Goal: Task Accomplishment & Management: Manage account settings

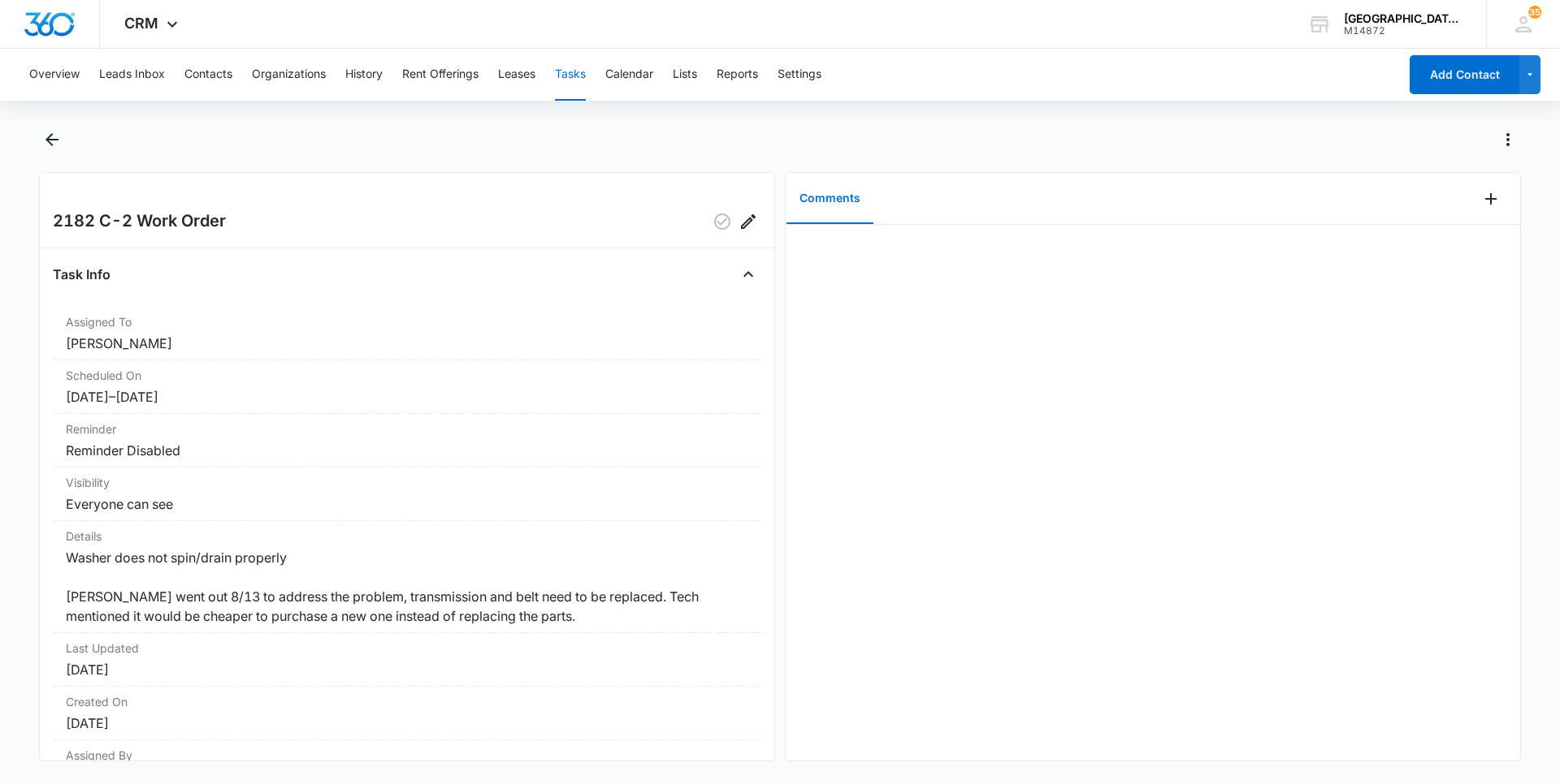
click at [563, 74] on button "Tasks" at bounding box center [570, 74] width 30 height 52
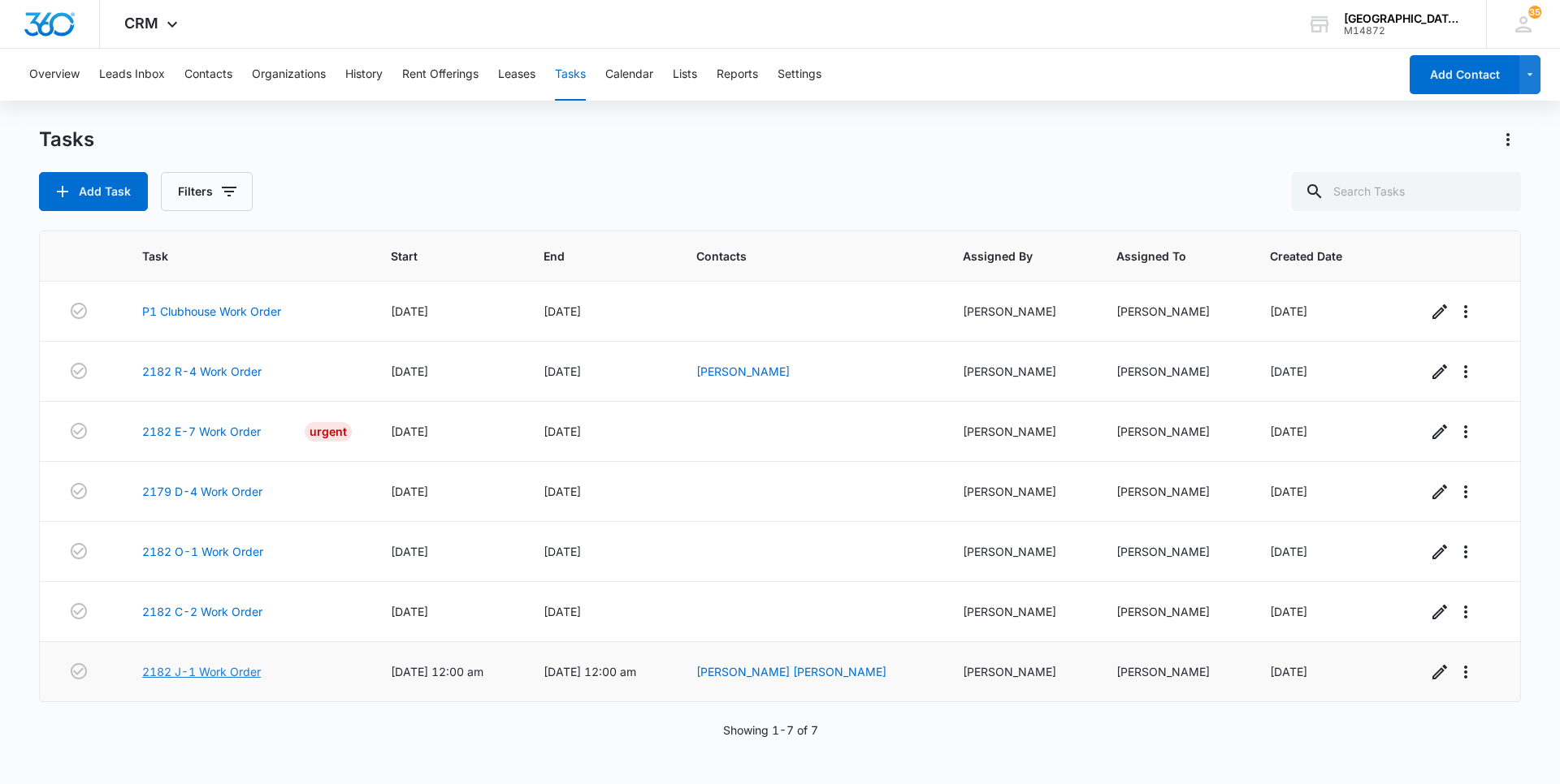
click at [167, 666] on link "2182 J-1 Work Order" at bounding box center [202, 671] width 118 height 17
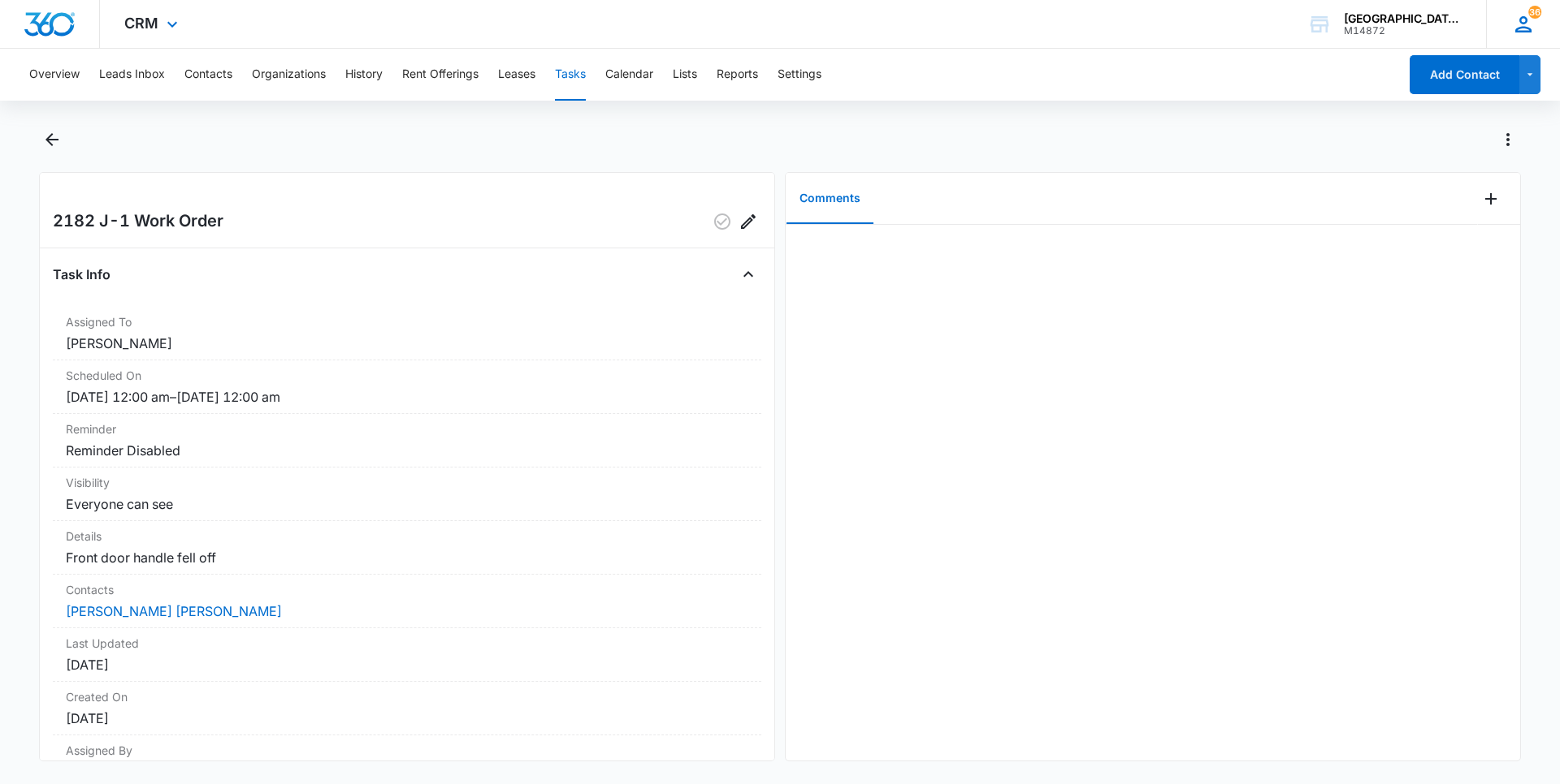
click at [1516, 25] on icon at bounding box center [1522, 24] width 24 height 24
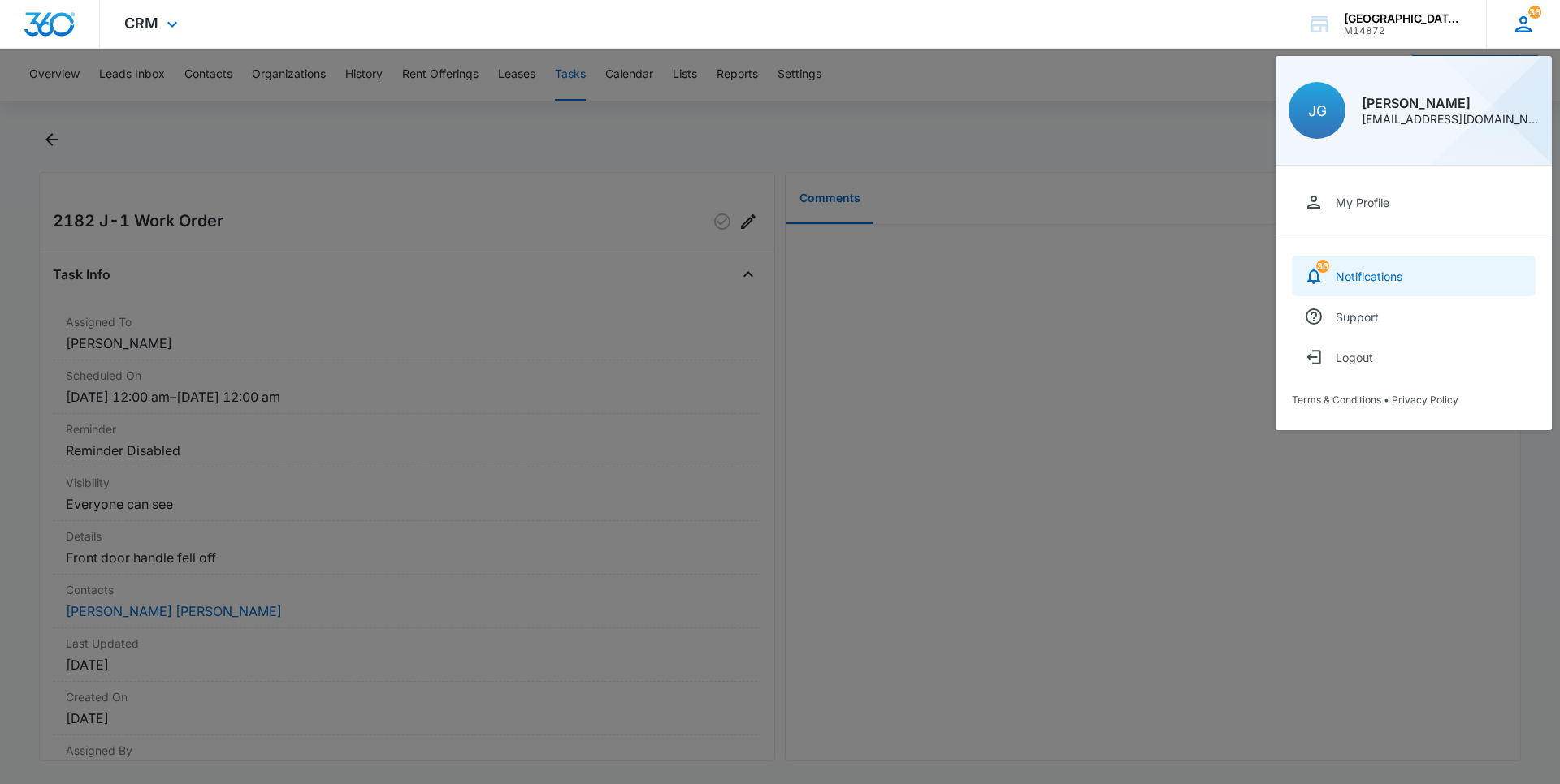
click at [1397, 271] on div "Notifications" at bounding box center [1369, 276] width 66 height 13
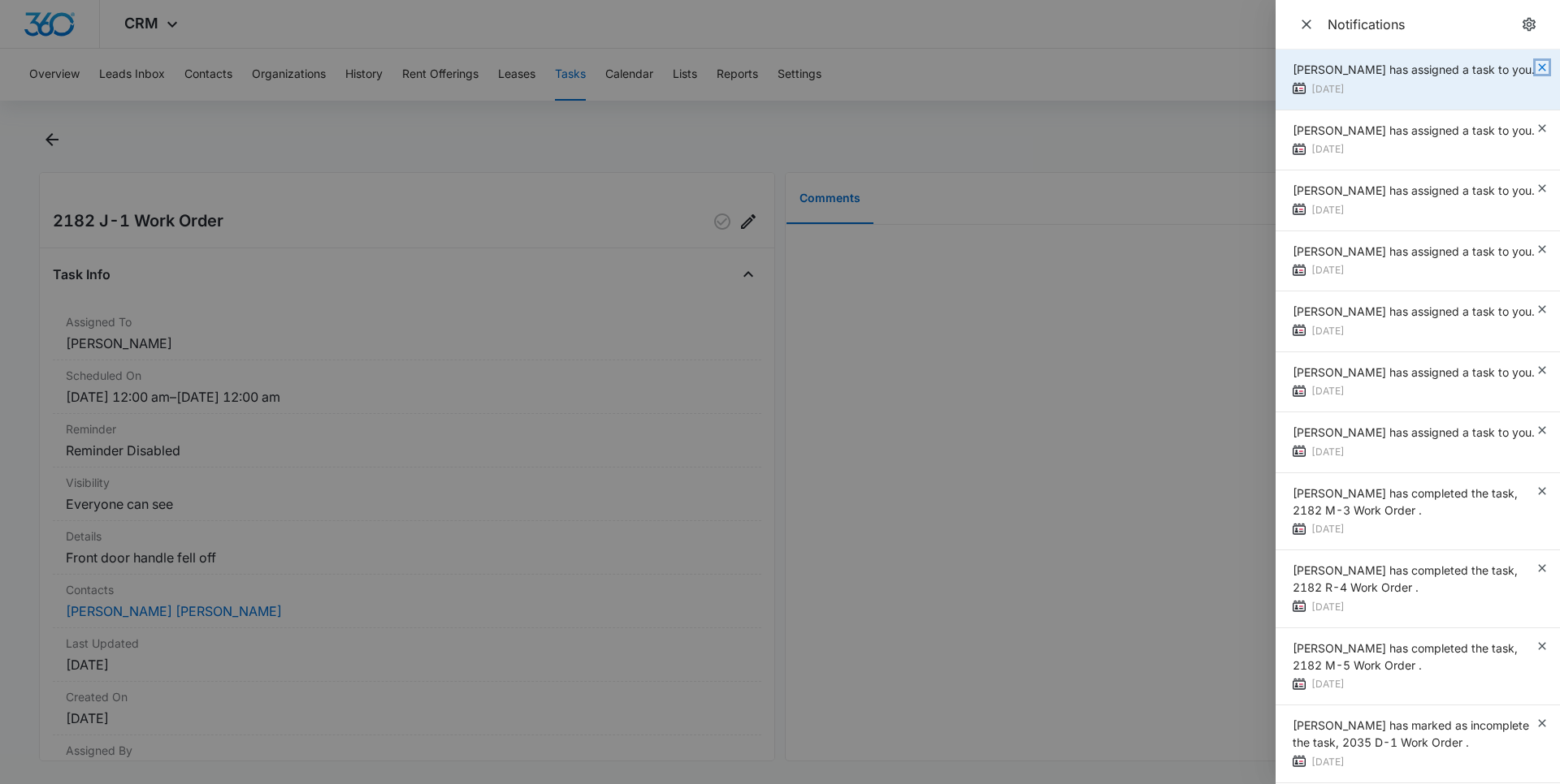
click at [1536, 65] on icon "button" at bounding box center [1542, 67] width 13 height 13
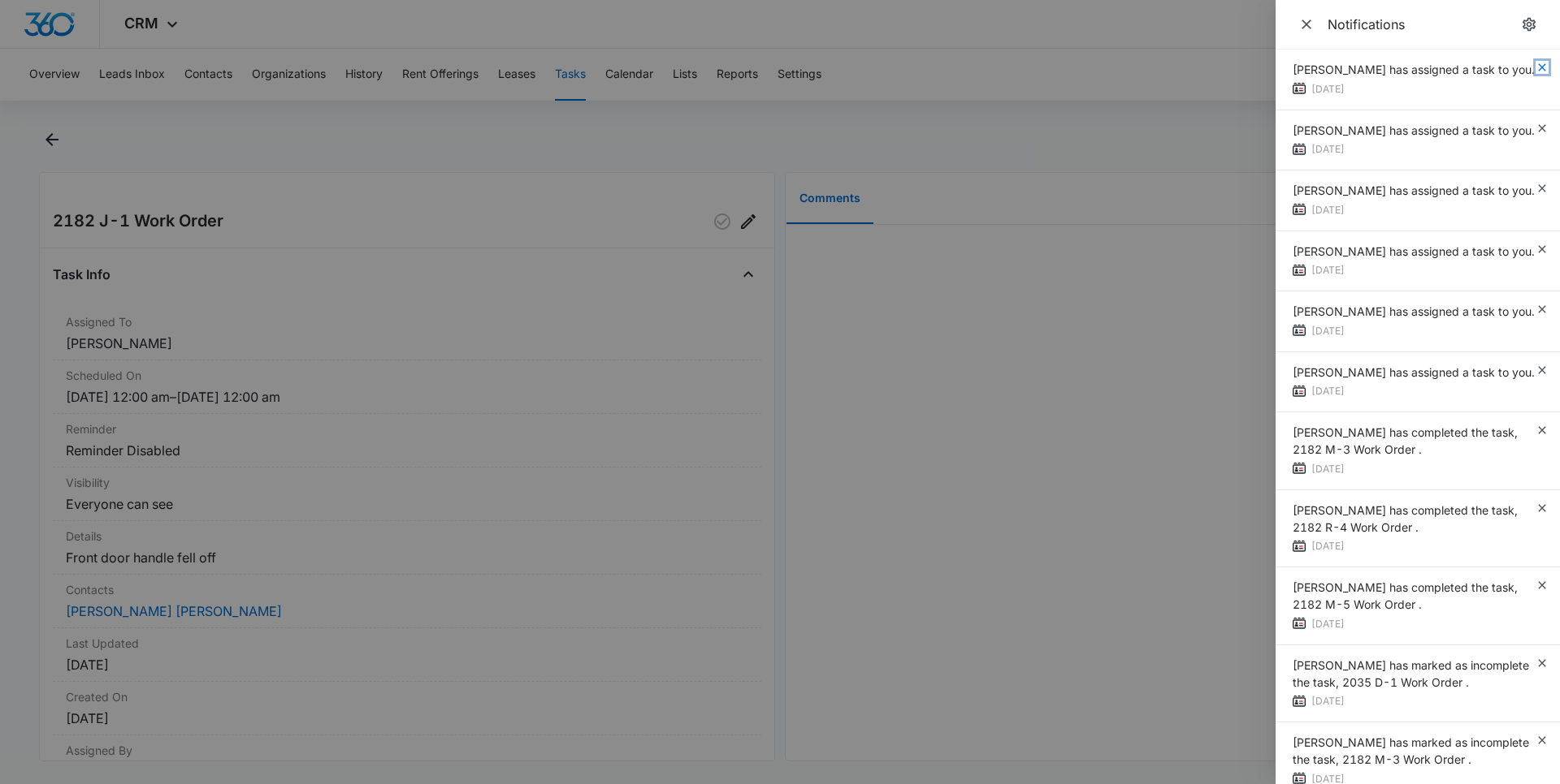
click at [1536, 65] on icon "button" at bounding box center [1542, 67] width 13 height 13
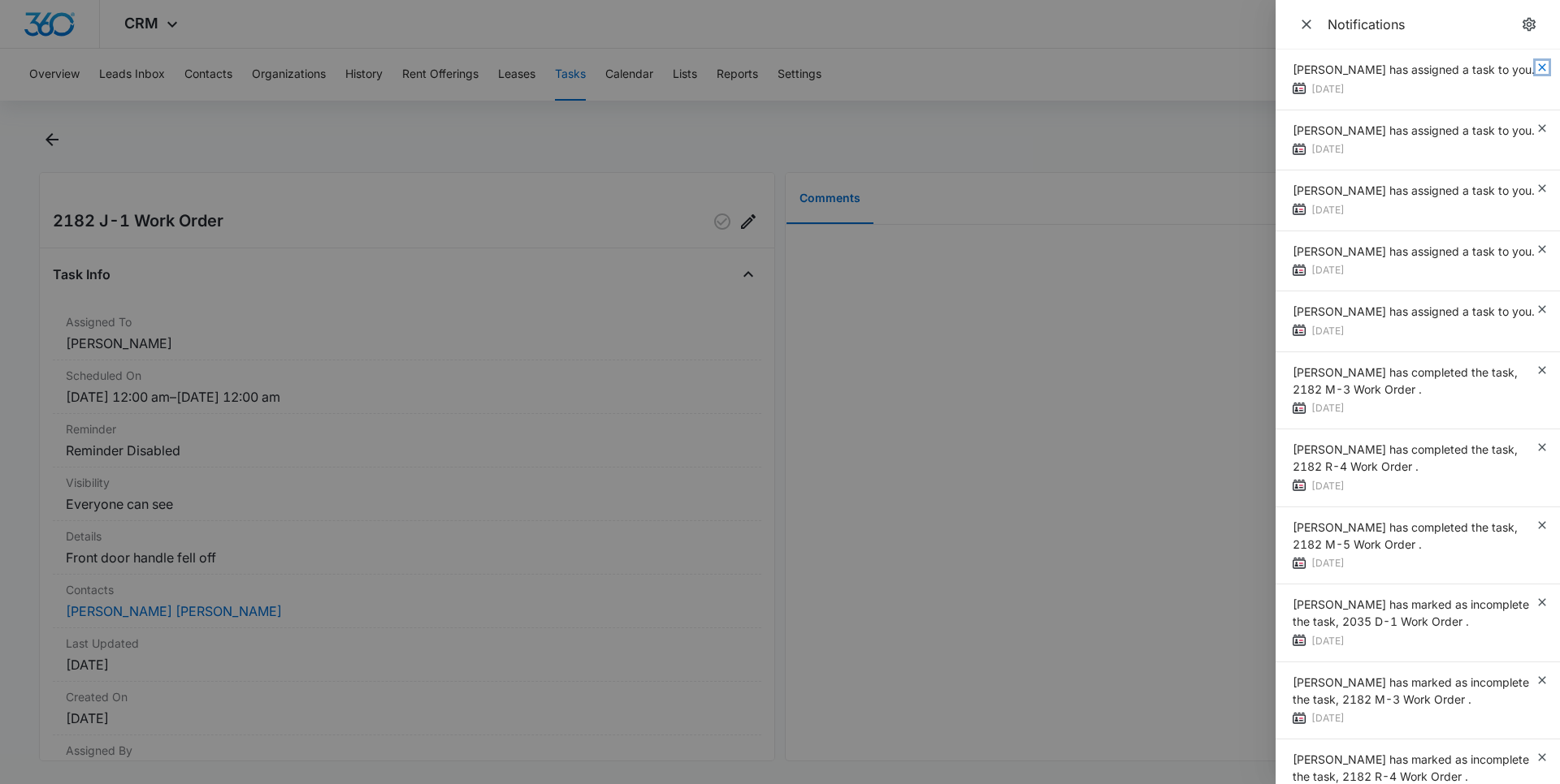
click at [1536, 65] on icon "button" at bounding box center [1542, 67] width 13 height 13
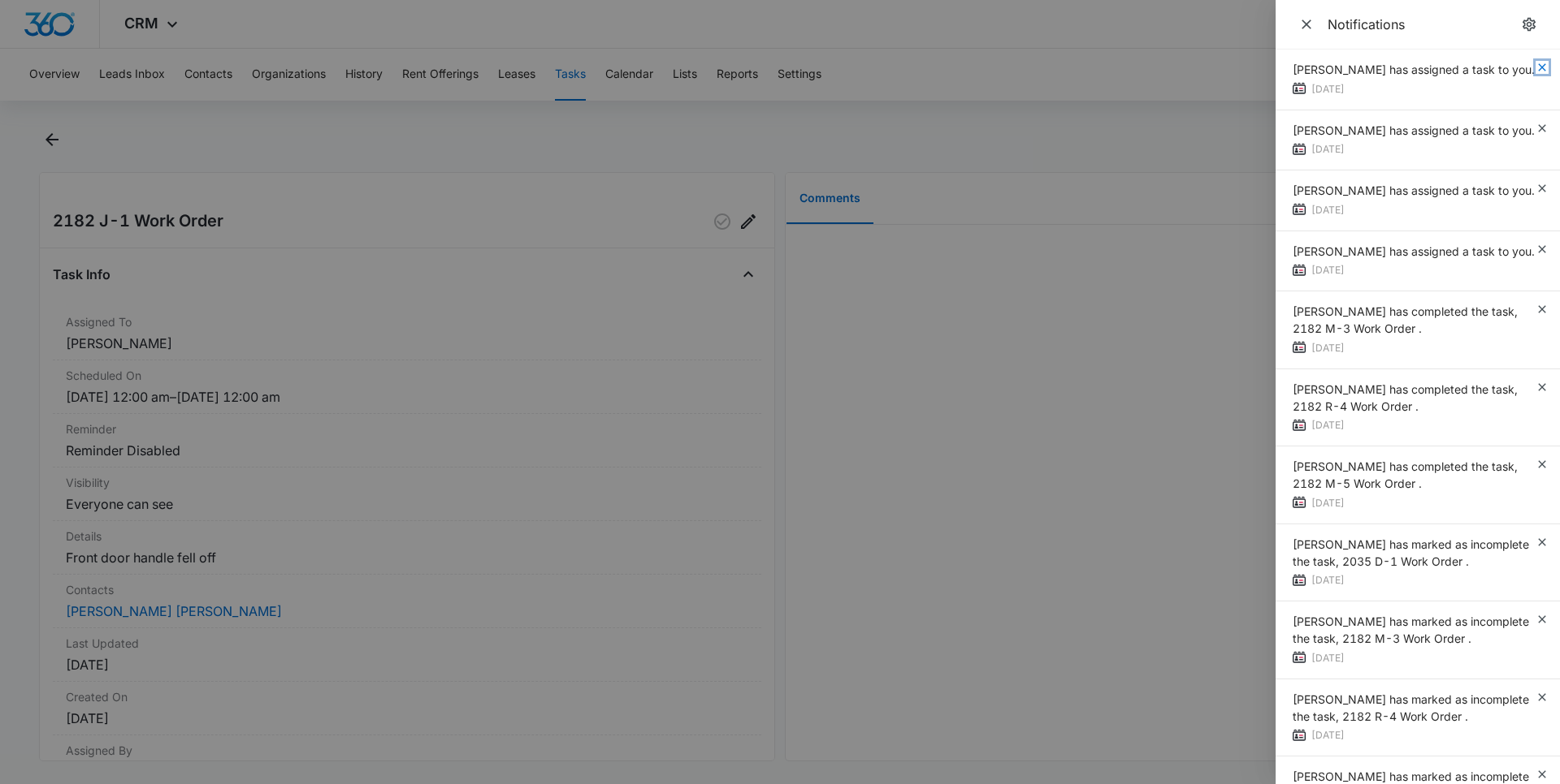
click at [1536, 65] on icon "button" at bounding box center [1542, 67] width 13 height 13
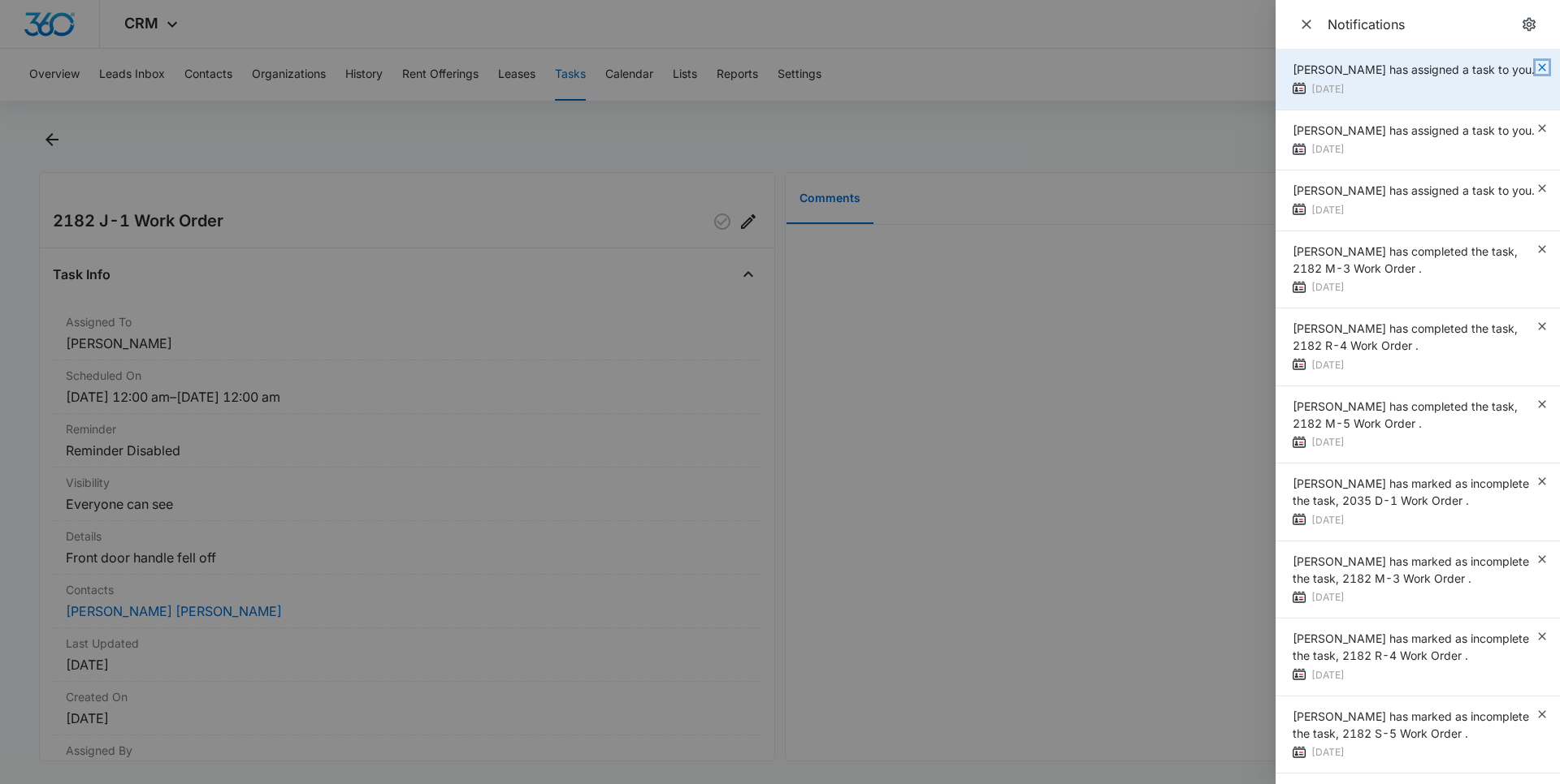
click at [1536, 65] on icon "button" at bounding box center [1542, 67] width 13 height 13
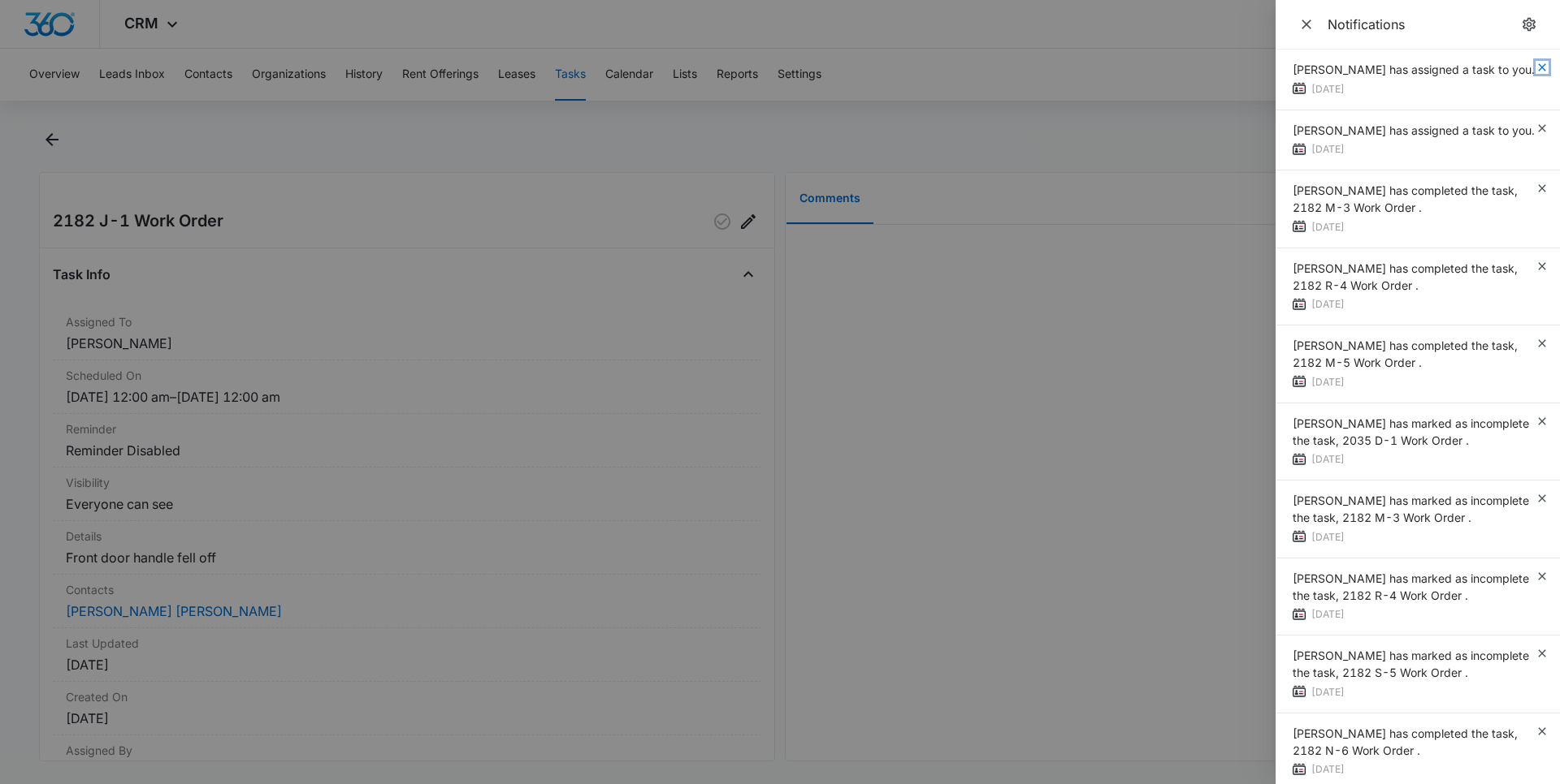
click at [1536, 64] on icon "button" at bounding box center [1542, 67] width 13 height 13
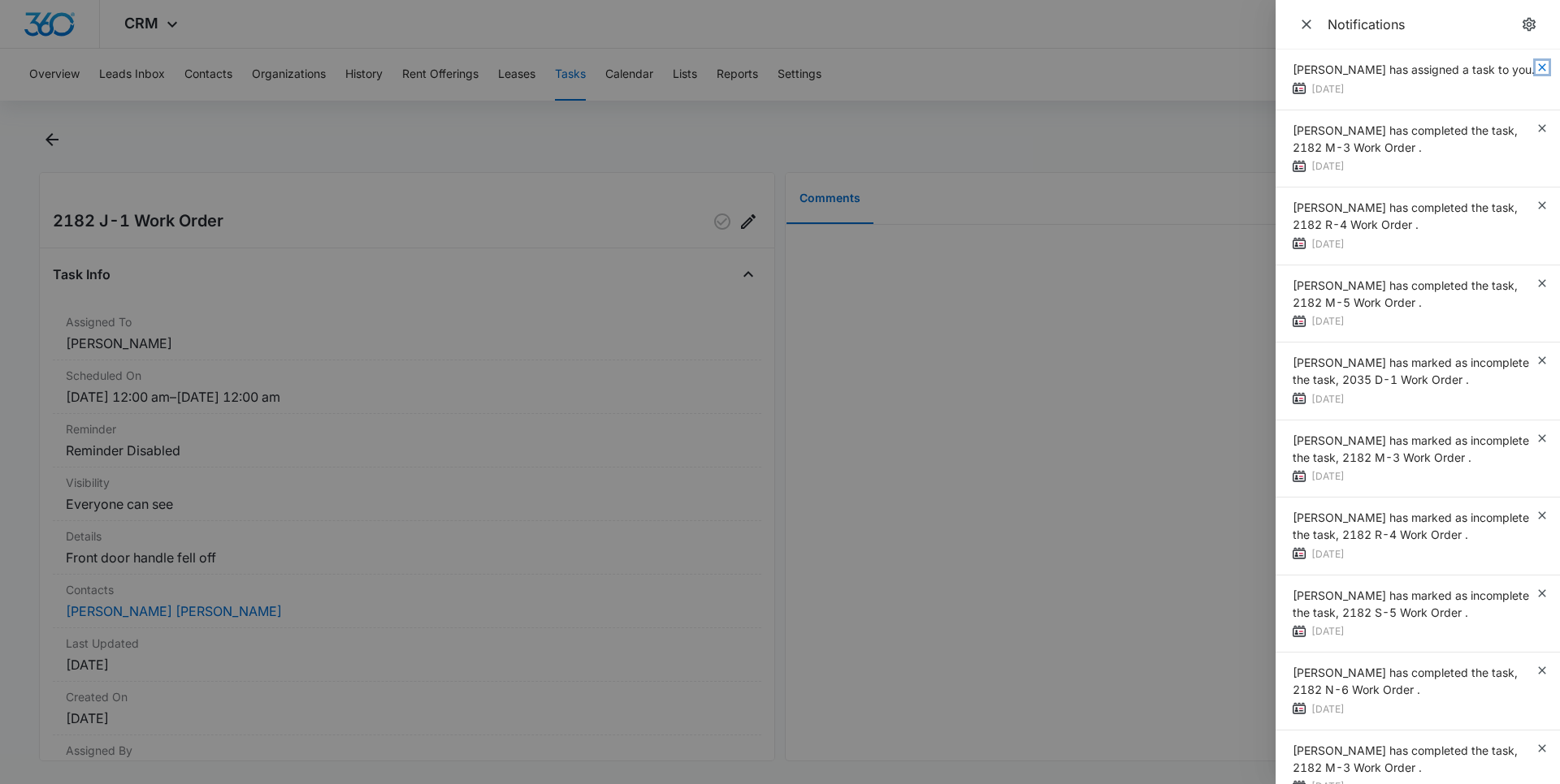
click at [1538, 65] on icon "button" at bounding box center [1541, 67] width 7 height 7
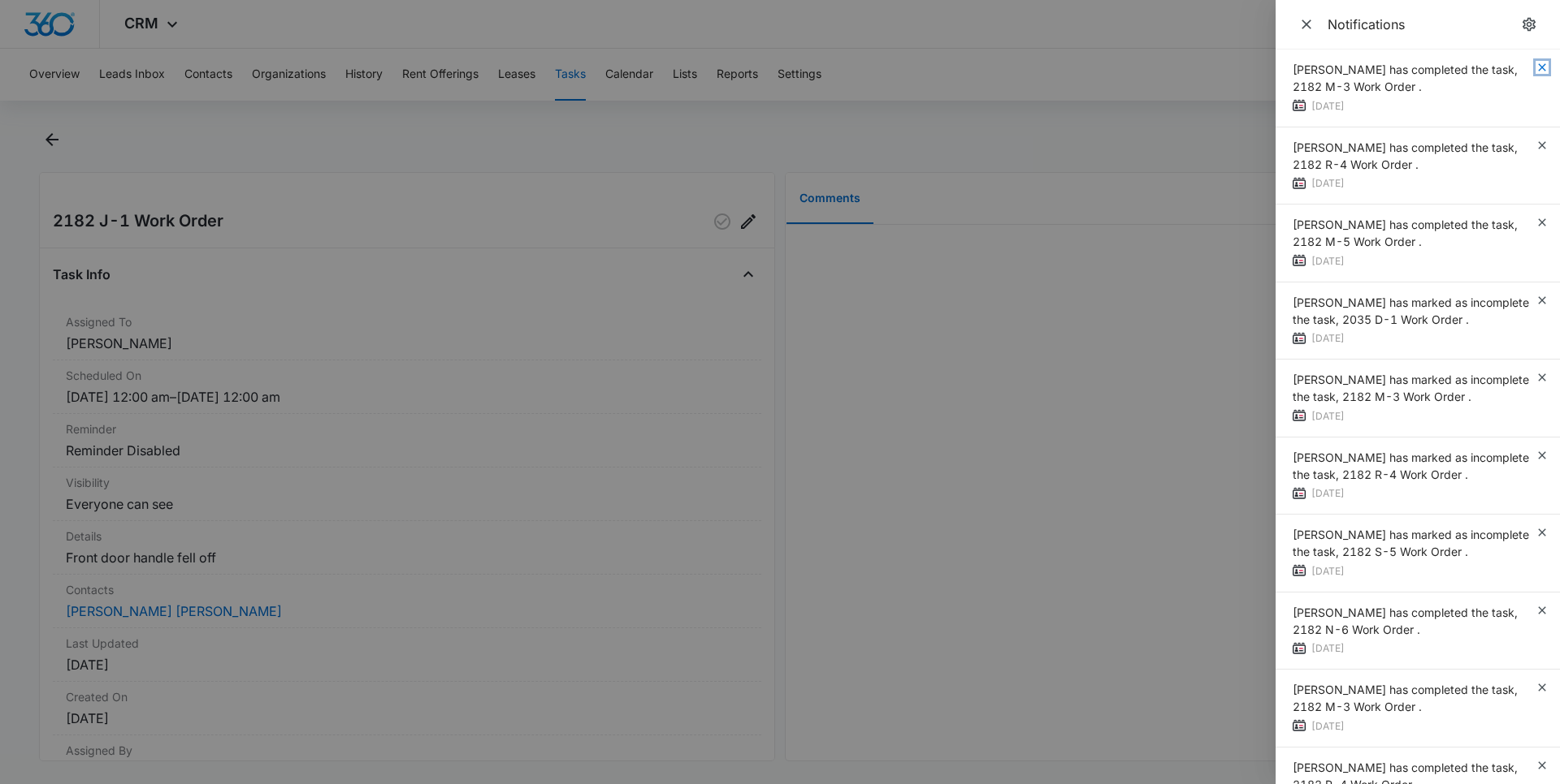
click at [1536, 63] on icon "button" at bounding box center [1542, 67] width 13 height 13
click at [1536, 62] on icon "button" at bounding box center [1542, 67] width 13 height 13
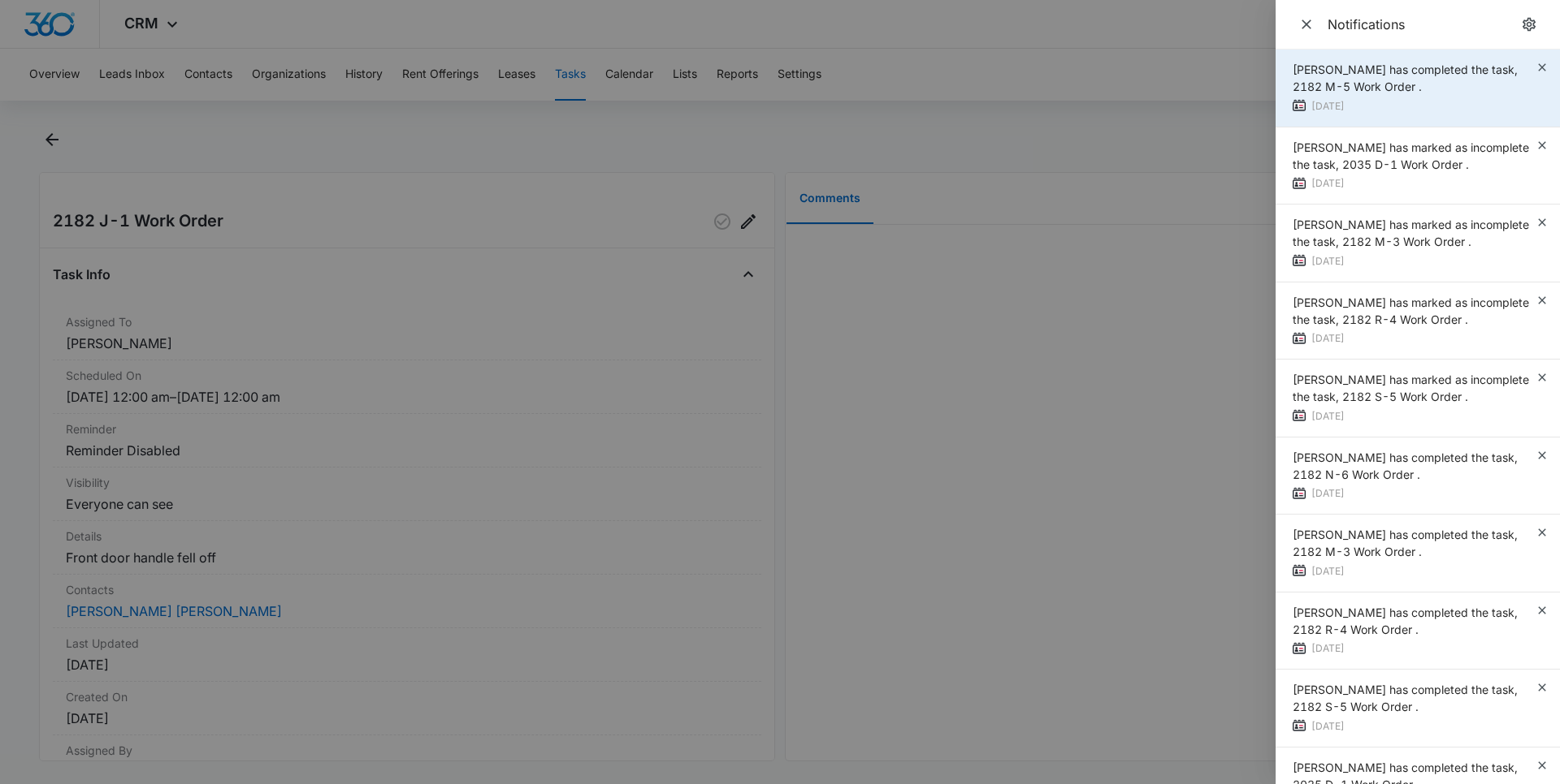
click at [1519, 70] on div "Derrick Williams has completed the task, 2182 M-5 Work Order ." at bounding box center [1414, 78] width 243 height 34
click at [1536, 64] on icon "button" at bounding box center [1542, 67] width 13 height 13
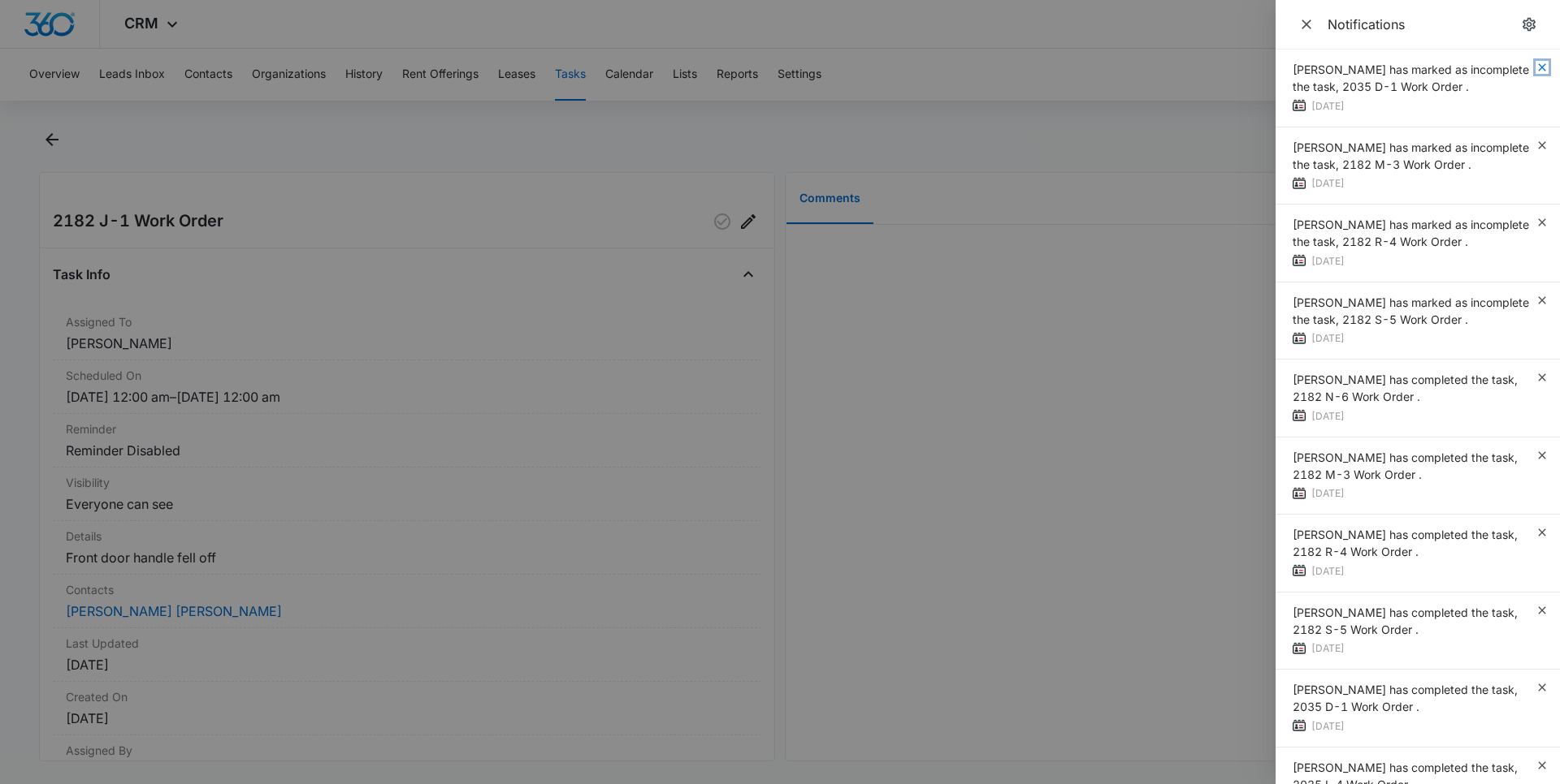
click at [1536, 63] on icon "button" at bounding box center [1542, 67] width 13 height 13
click at [1536, 65] on icon "button" at bounding box center [1542, 67] width 13 height 13
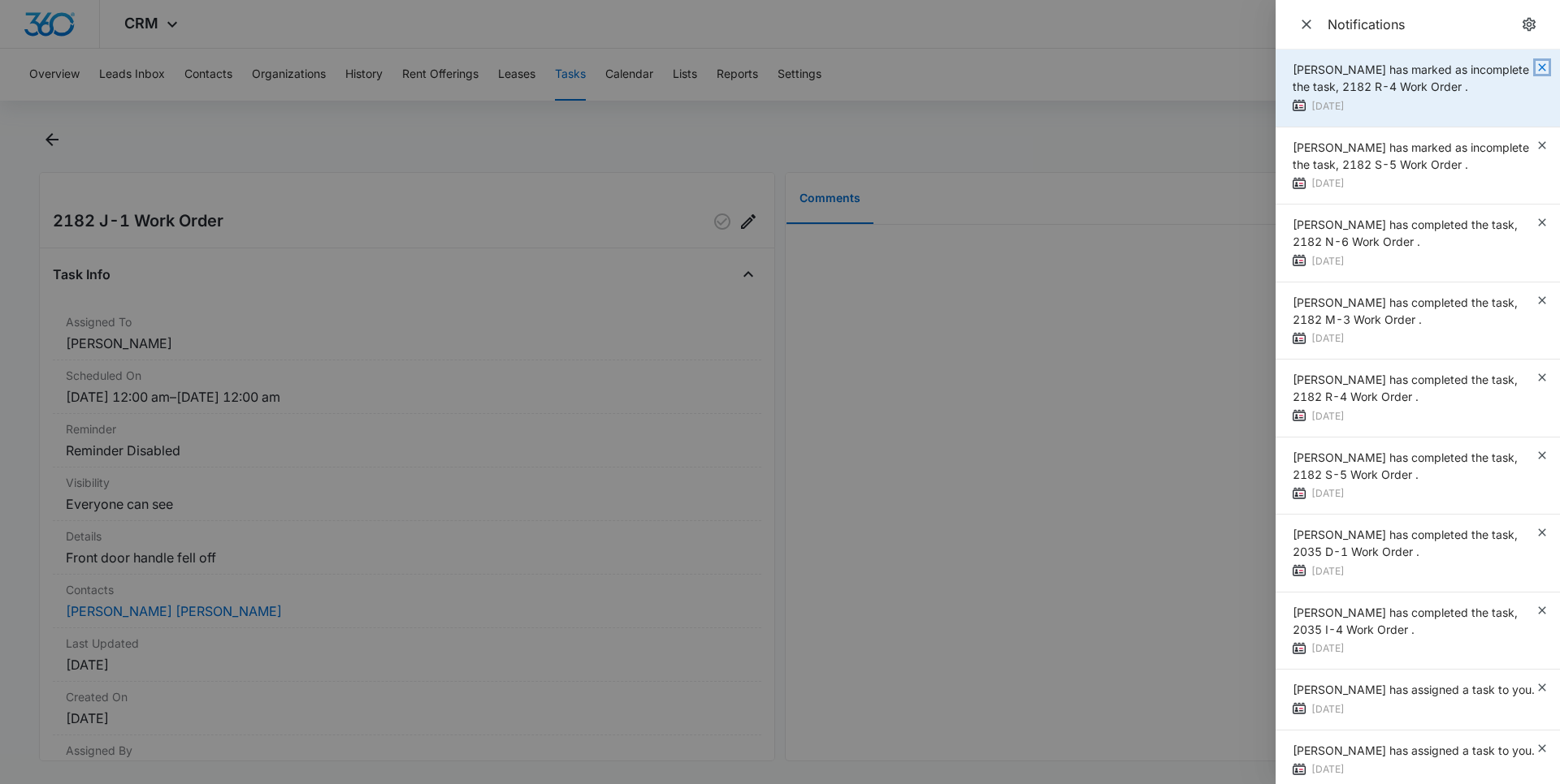
click at [1536, 65] on icon "button" at bounding box center [1542, 67] width 13 height 13
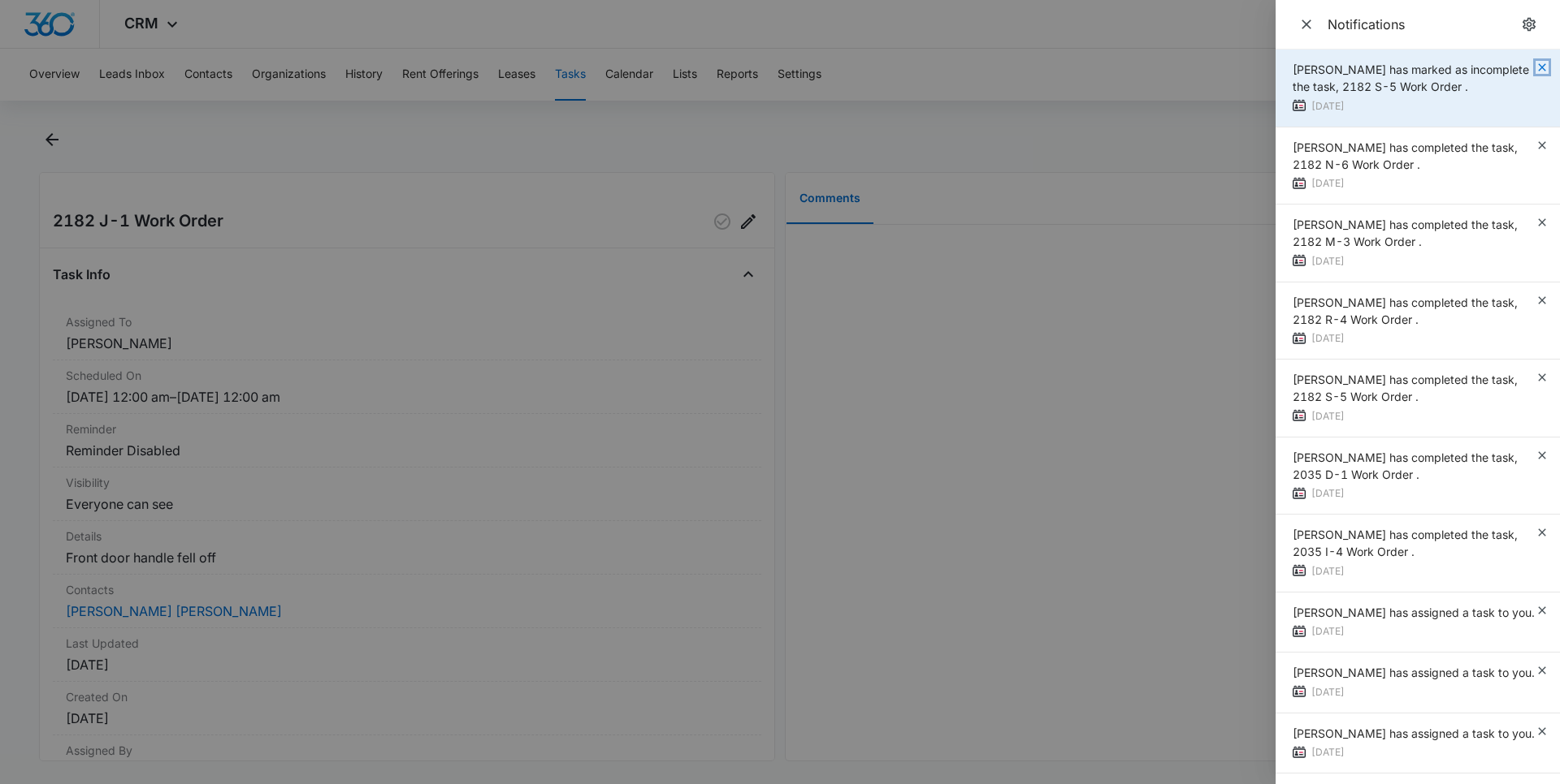
click at [1536, 65] on icon "button" at bounding box center [1542, 67] width 13 height 13
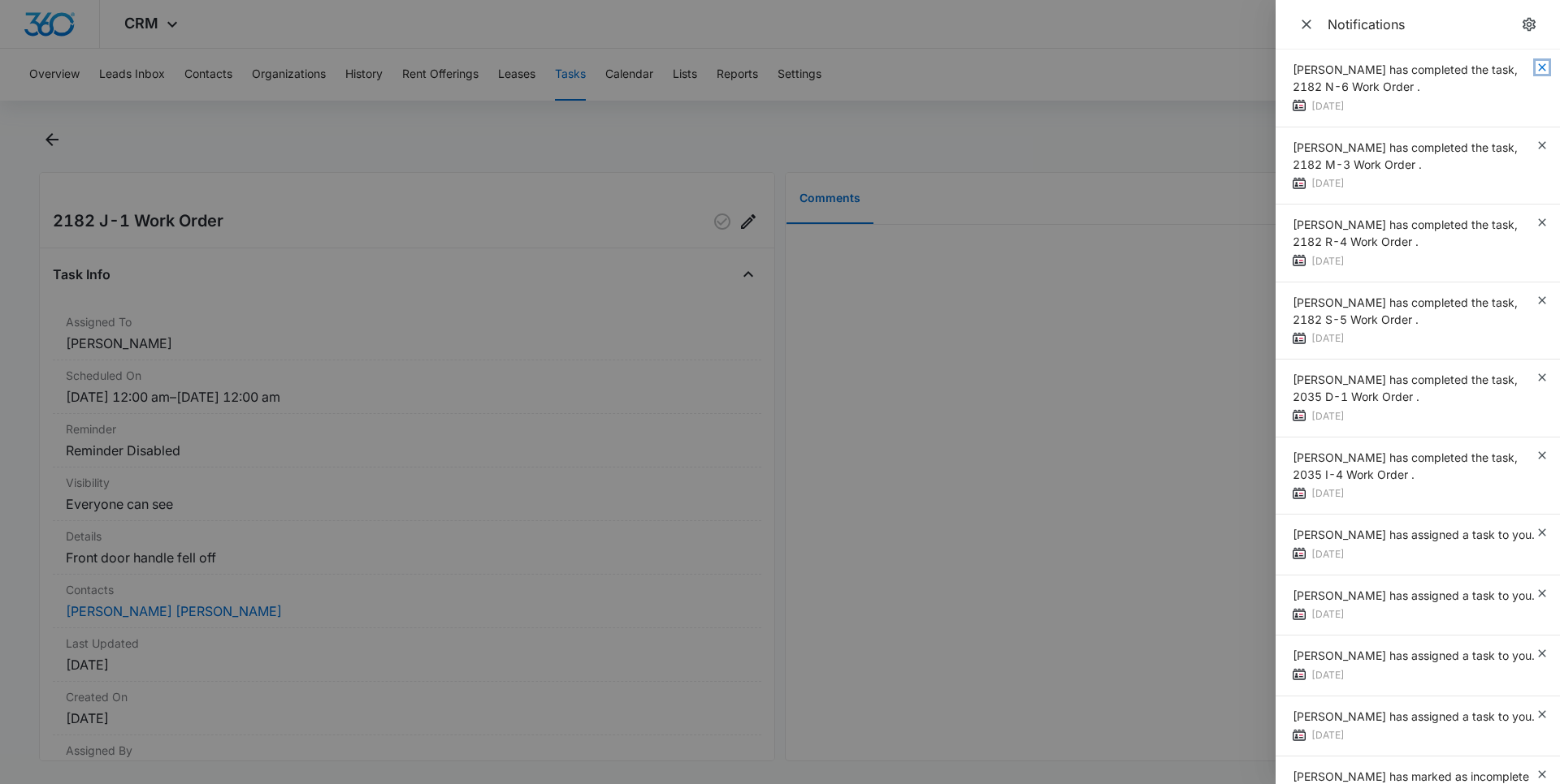
click at [1536, 65] on icon "button" at bounding box center [1542, 67] width 13 height 13
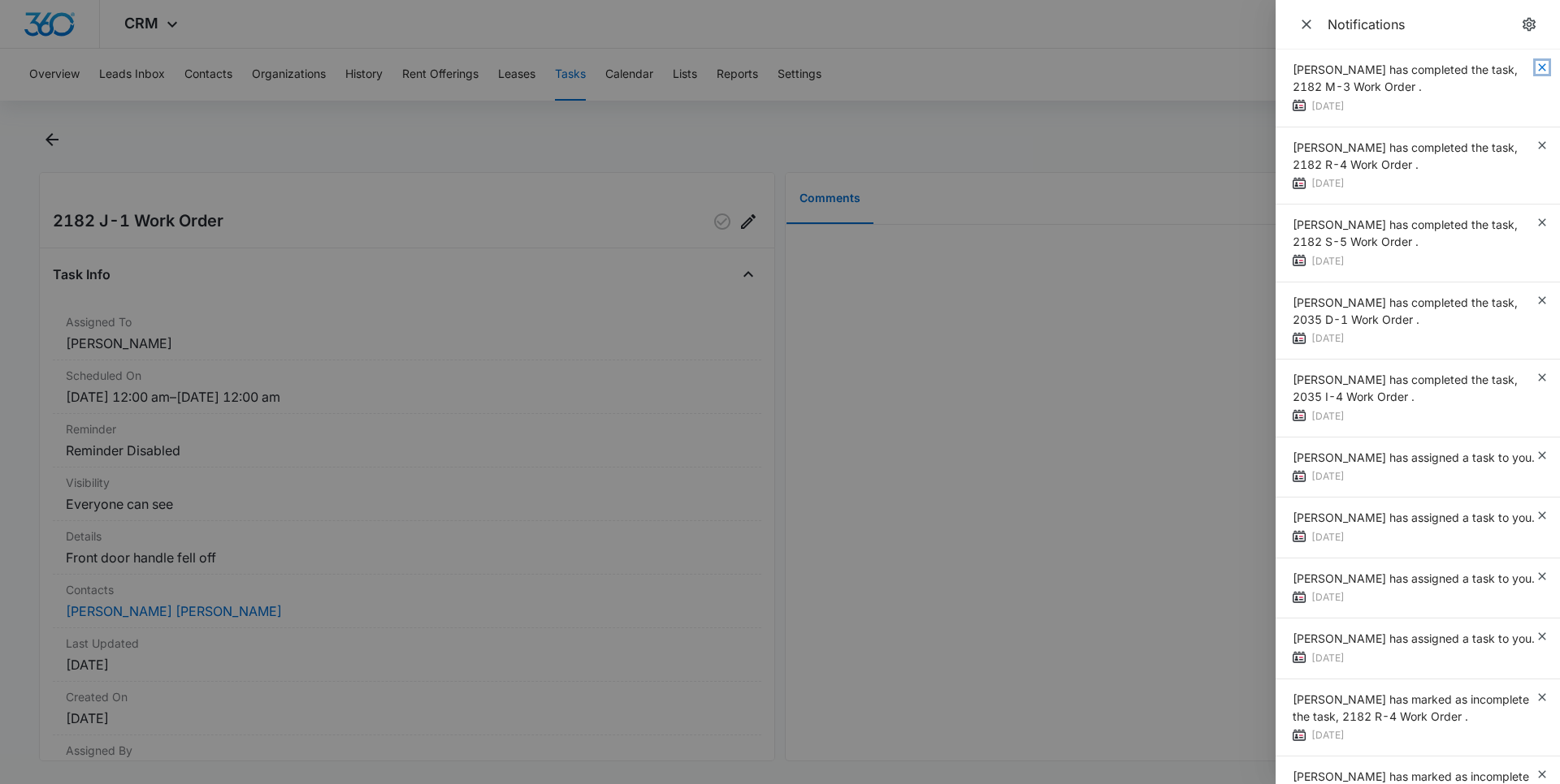
click at [1536, 65] on icon "button" at bounding box center [1542, 67] width 13 height 13
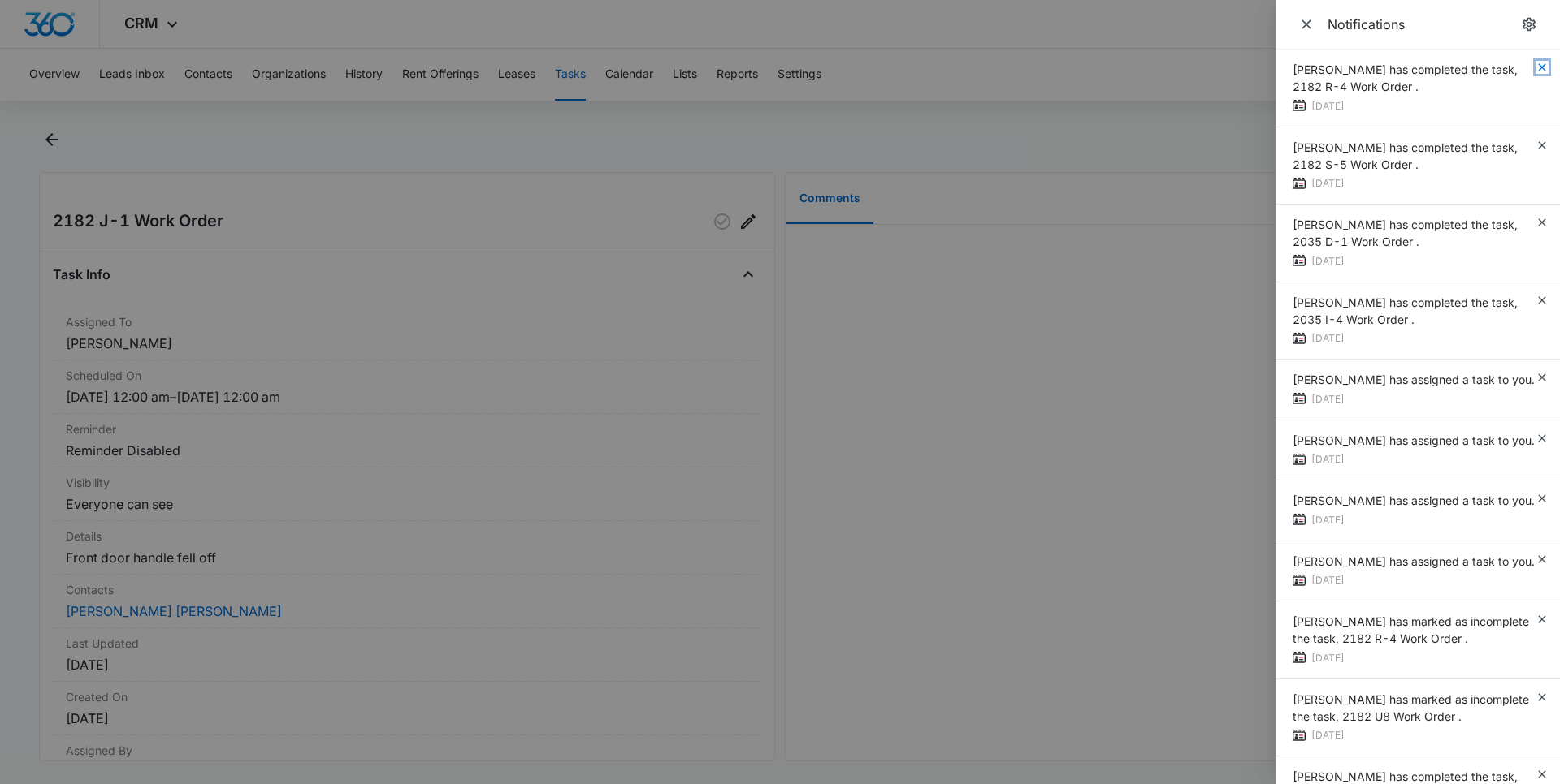
click at [1536, 65] on icon "button" at bounding box center [1542, 67] width 13 height 13
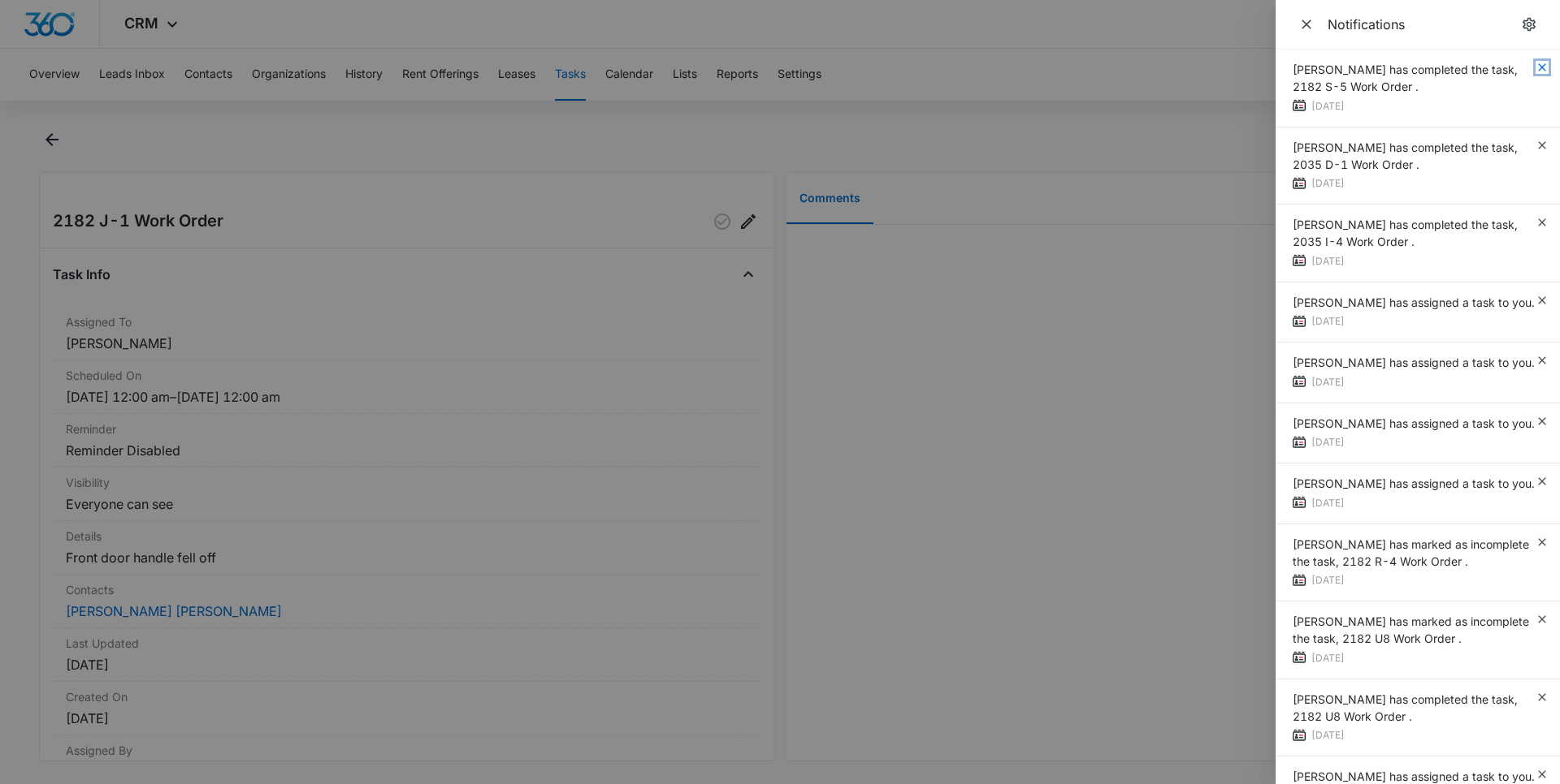
click at [1536, 65] on icon "button" at bounding box center [1542, 67] width 13 height 13
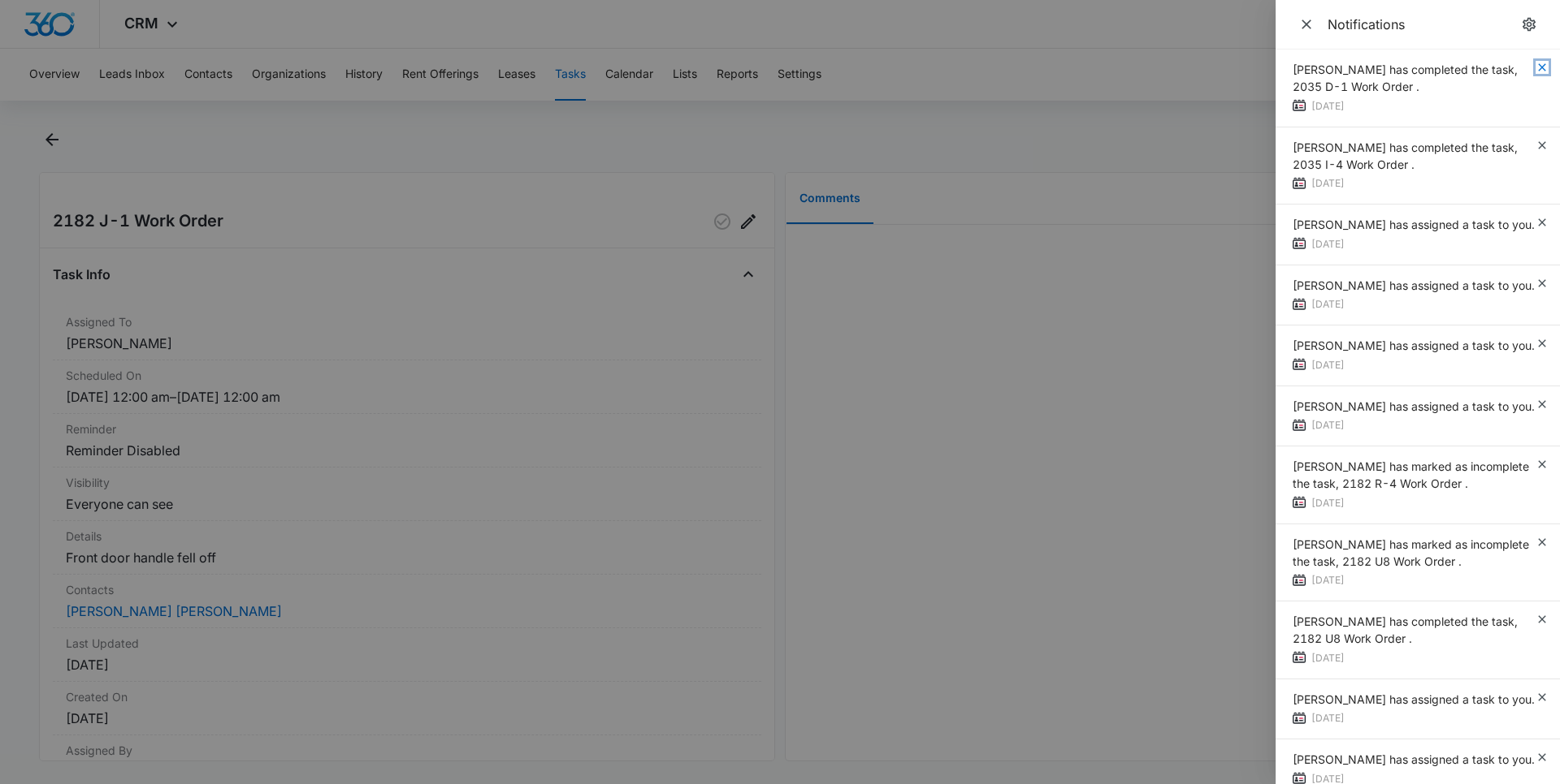
click at [1536, 65] on icon "button" at bounding box center [1542, 67] width 13 height 13
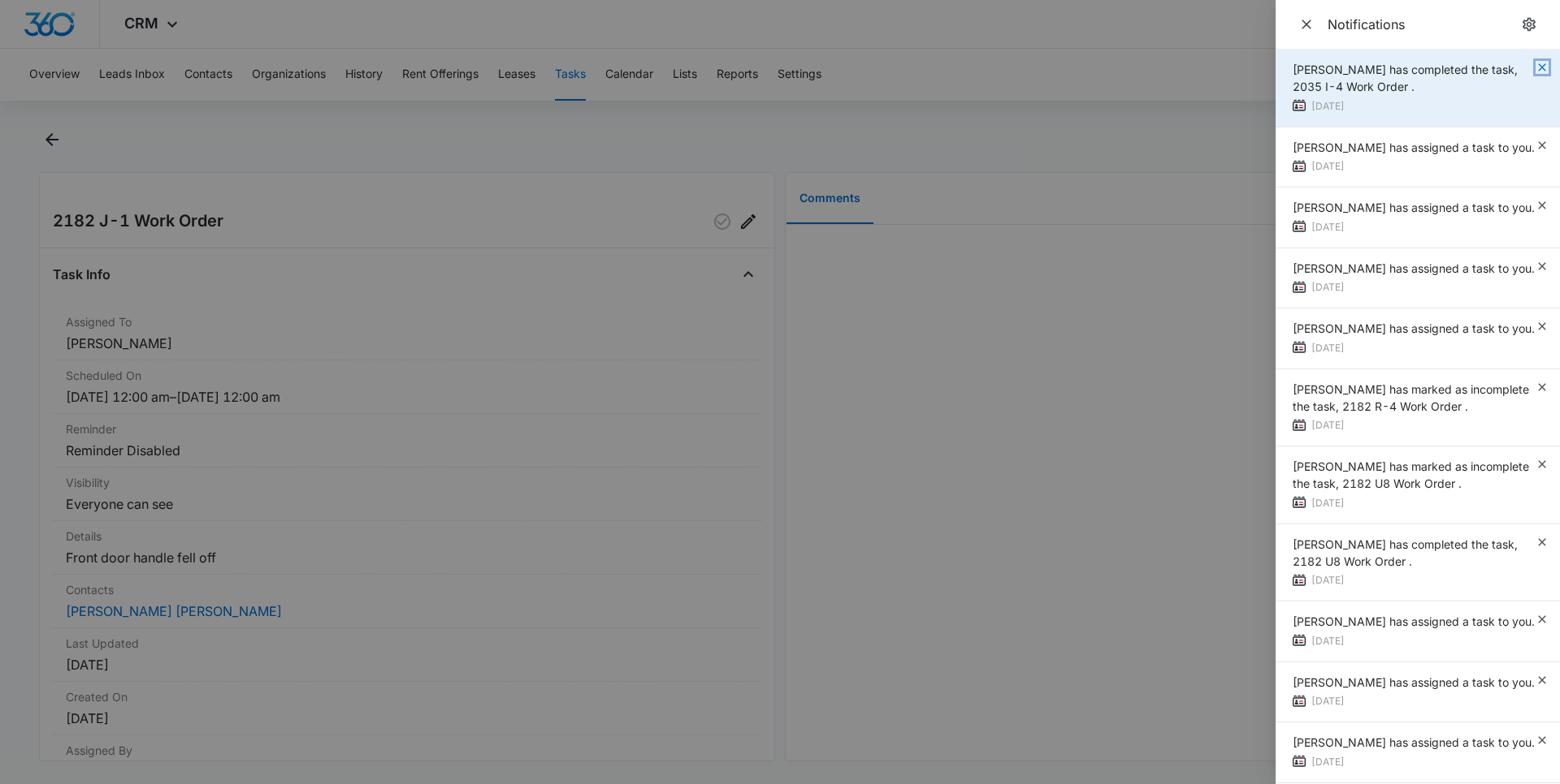
click at [1536, 65] on icon "button" at bounding box center [1542, 67] width 13 height 13
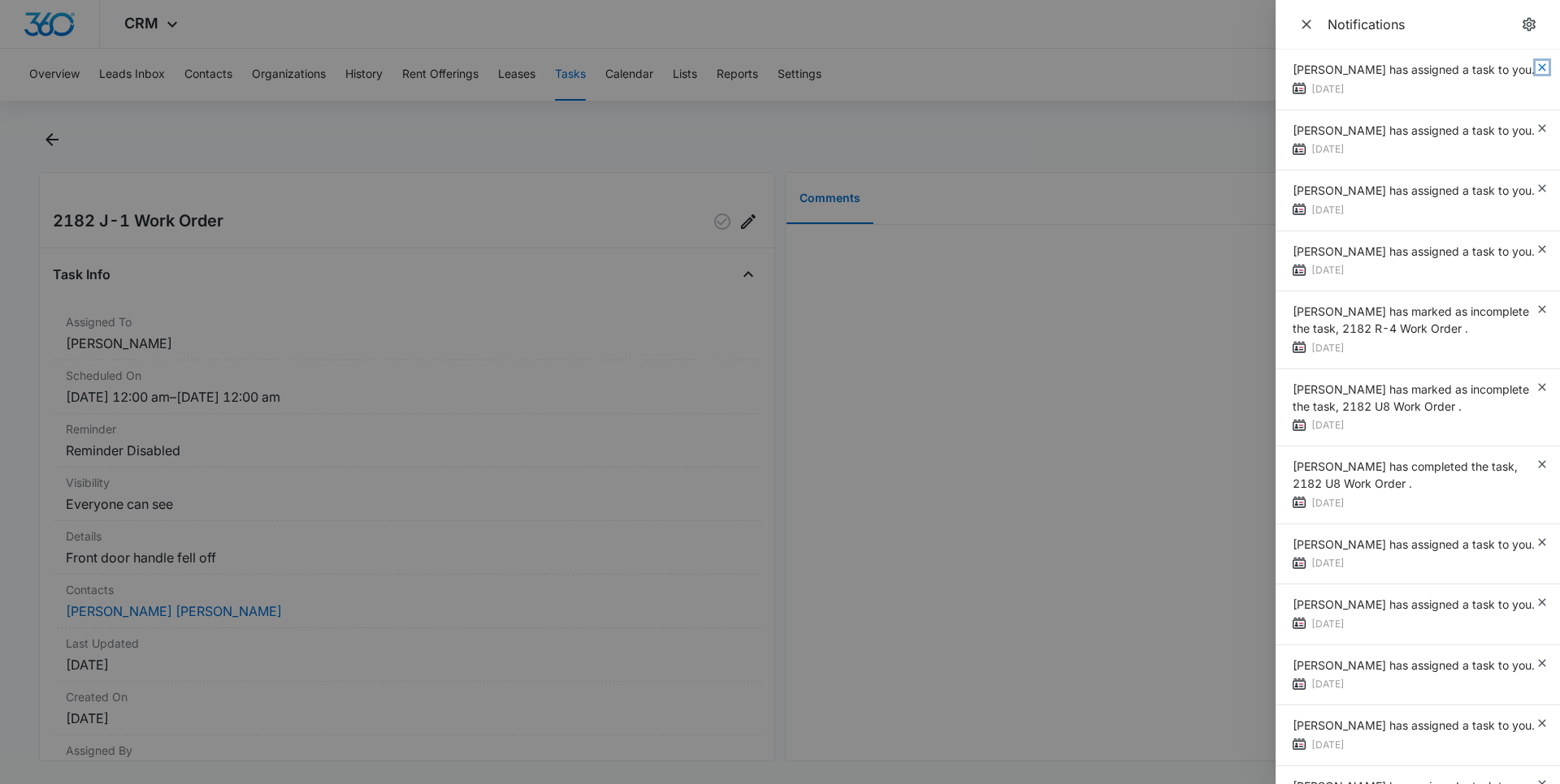
click at [1536, 65] on icon "button" at bounding box center [1542, 67] width 13 height 13
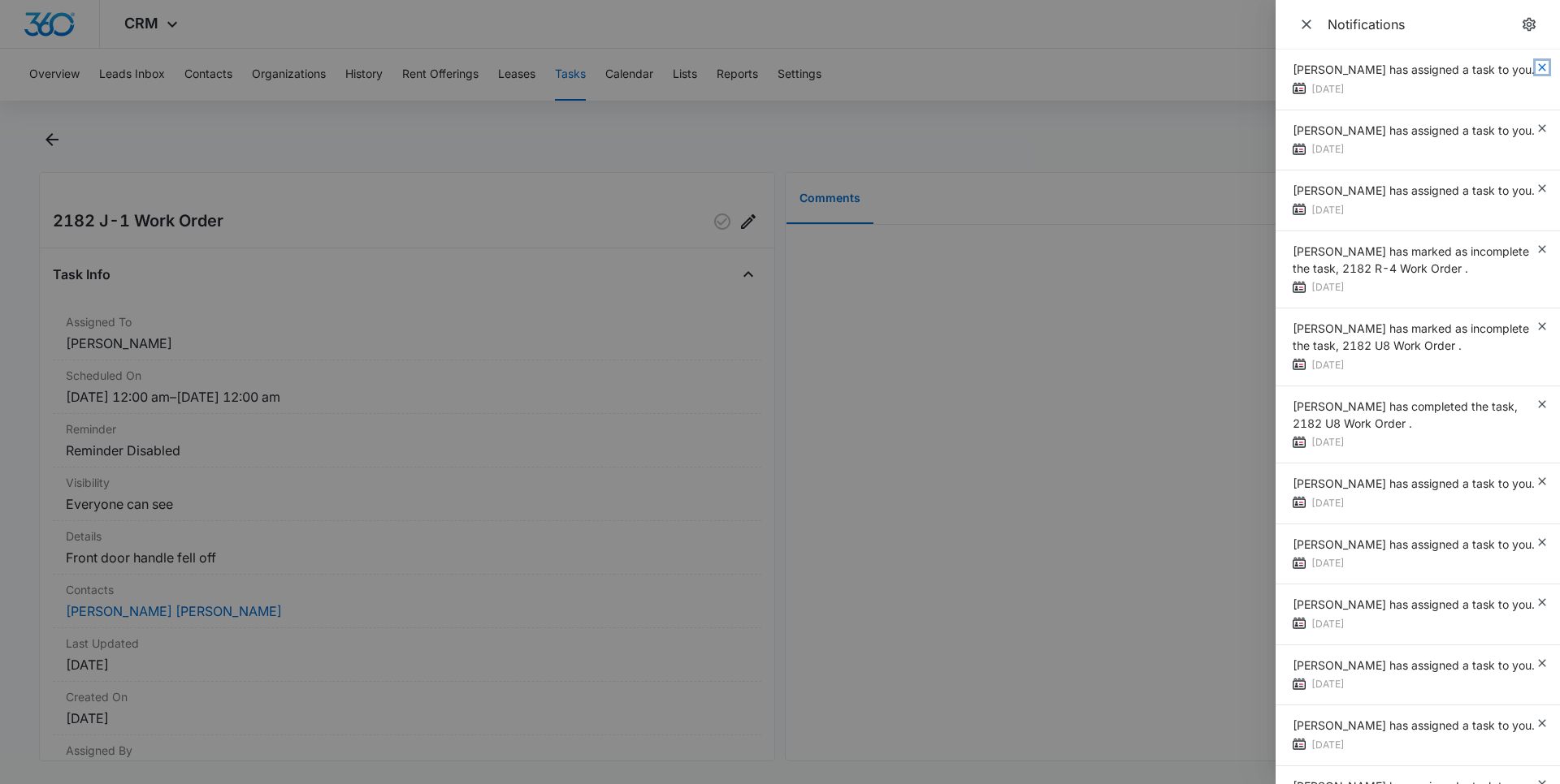
click at [1536, 65] on icon "button" at bounding box center [1542, 67] width 13 height 13
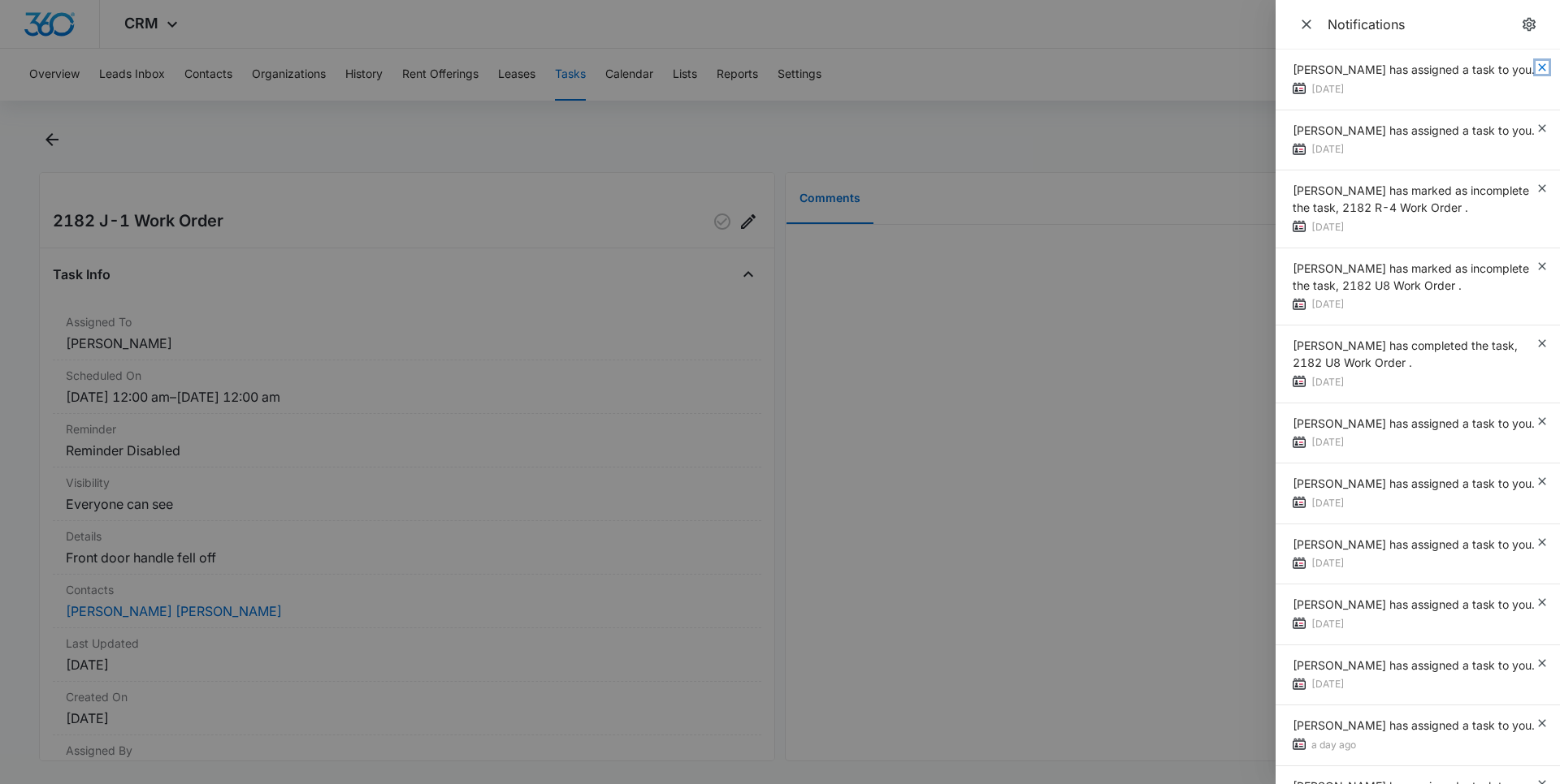
click at [1536, 65] on icon "button" at bounding box center [1542, 67] width 13 height 13
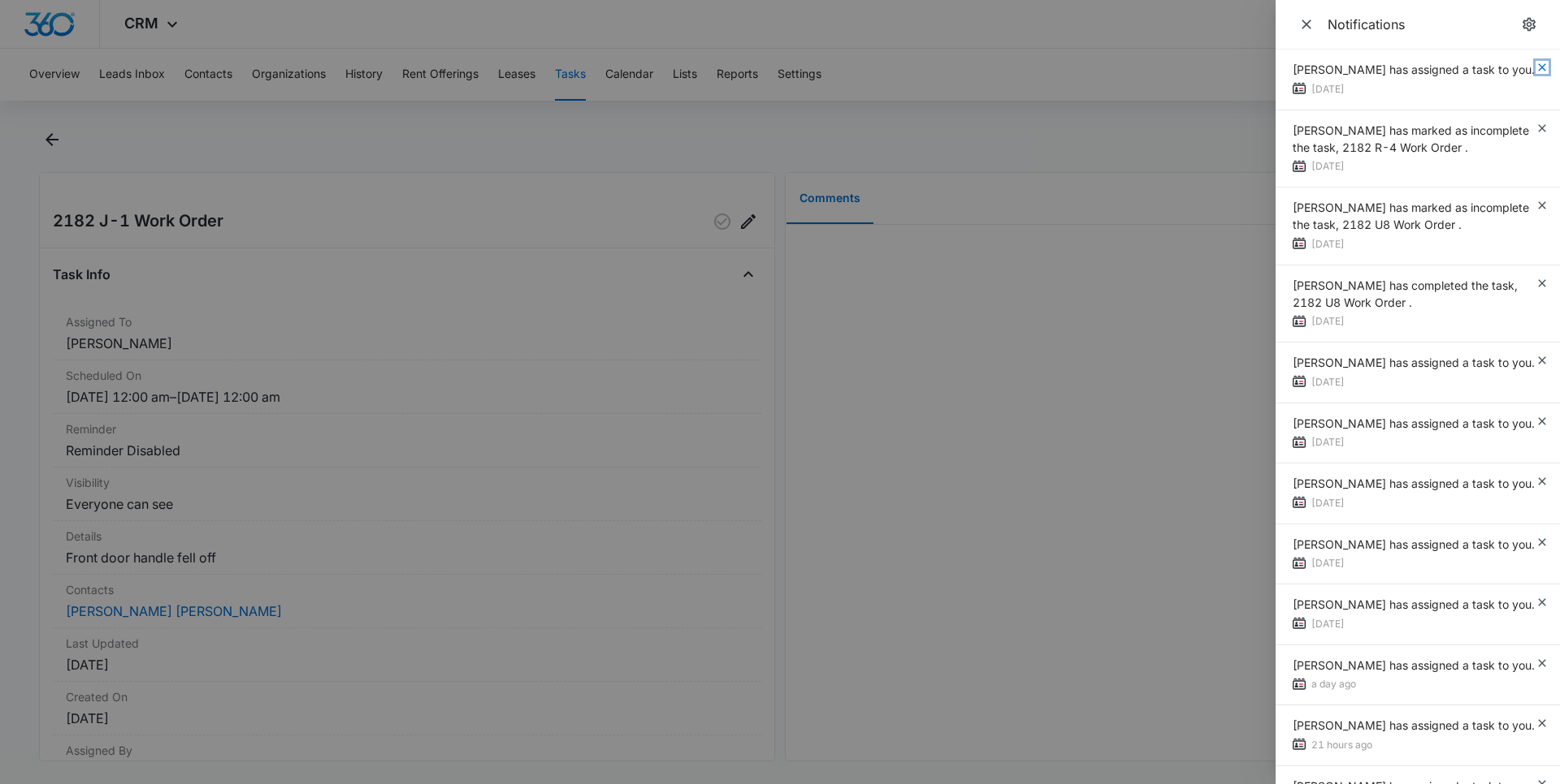
click at [1536, 65] on icon "button" at bounding box center [1542, 67] width 13 height 13
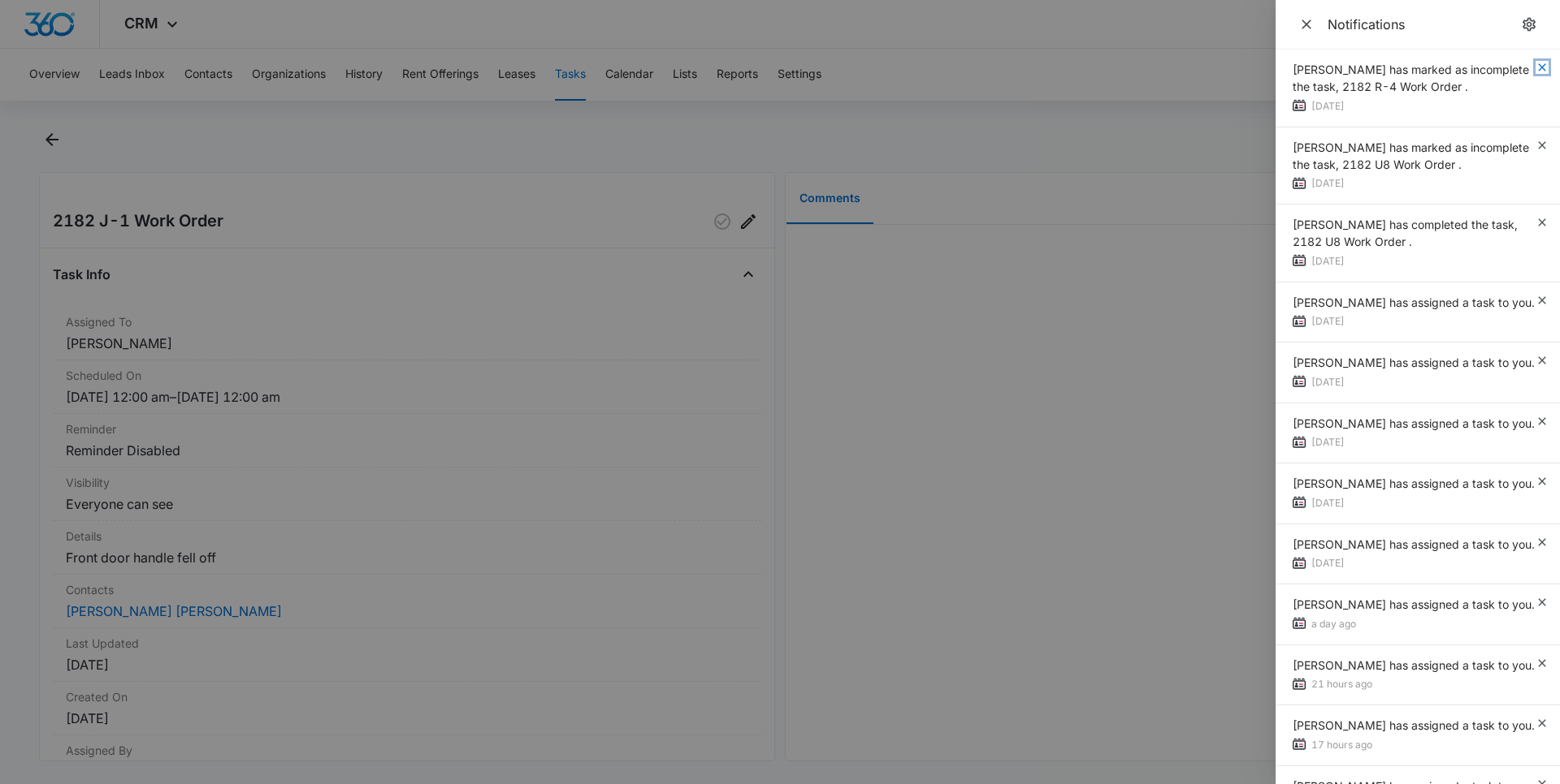
click at [1536, 65] on icon "button" at bounding box center [1542, 67] width 13 height 13
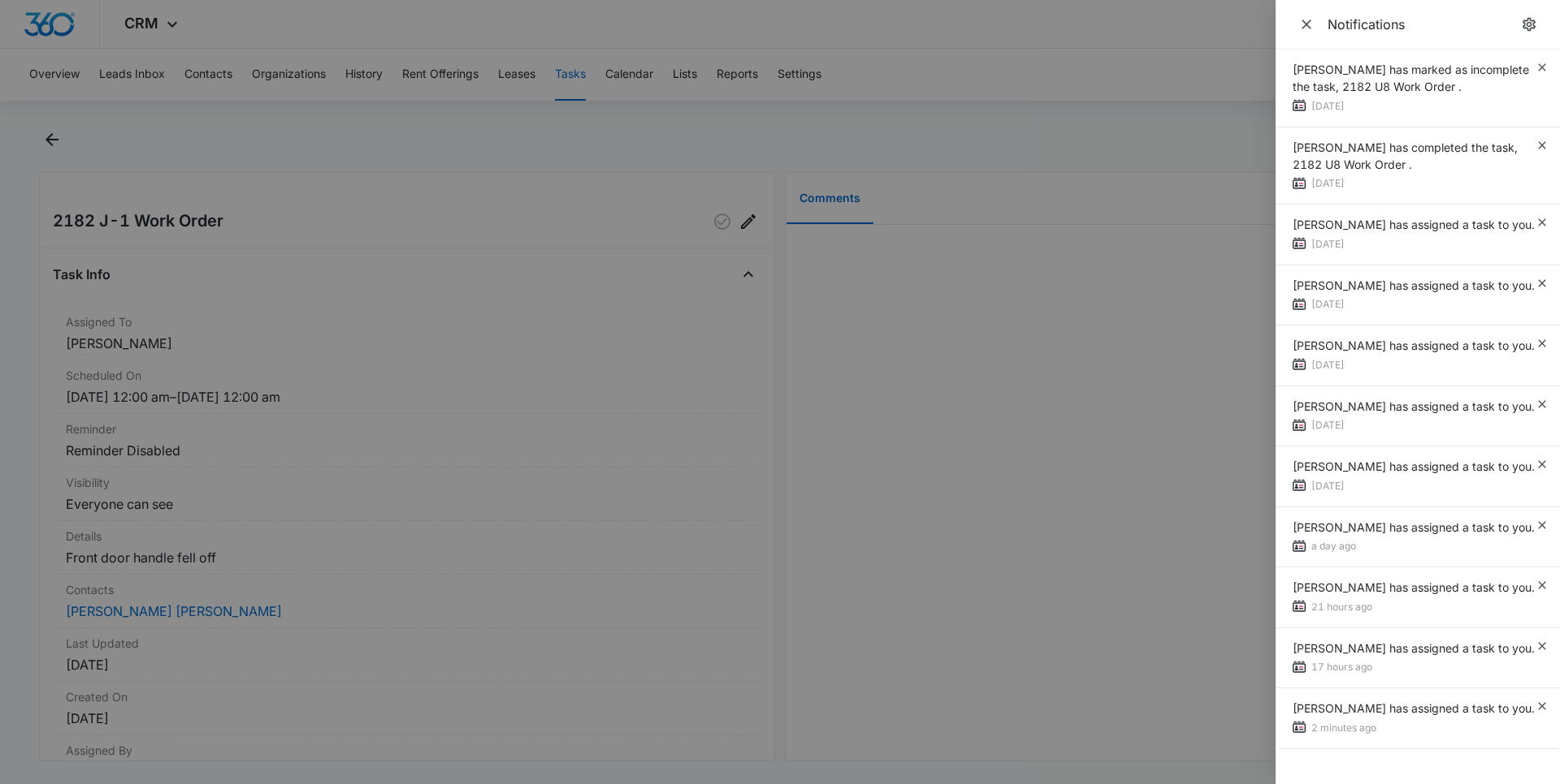
click at [1529, 65] on div "Chris Urrutia has marked as incomplete the task, 2182 U8 Work Order ." at bounding box center [1414, 78] width 243 height 34
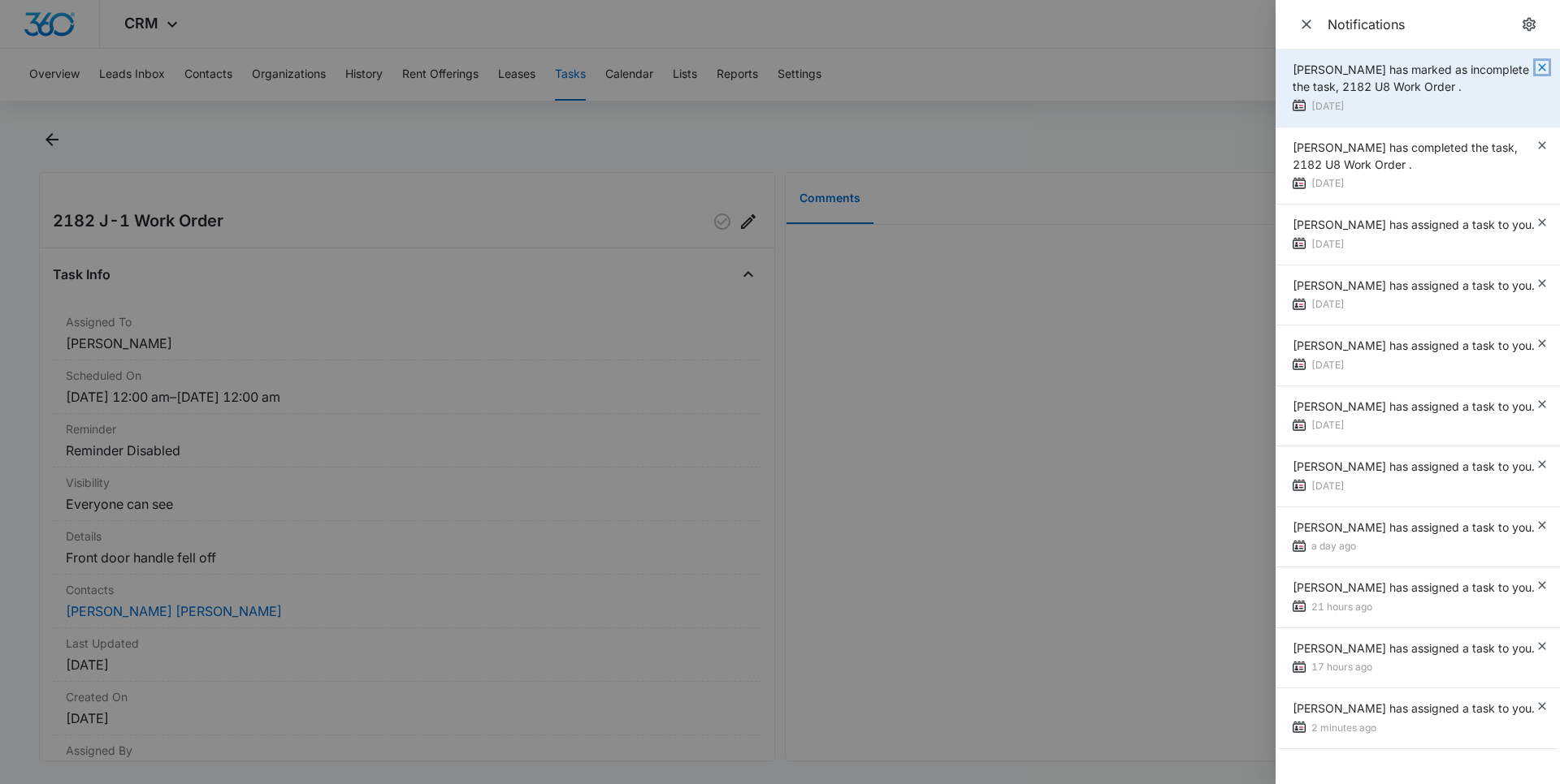
click at [1538, 69] on icon "button" at bounding box center [1542, 67] width 13 height 13
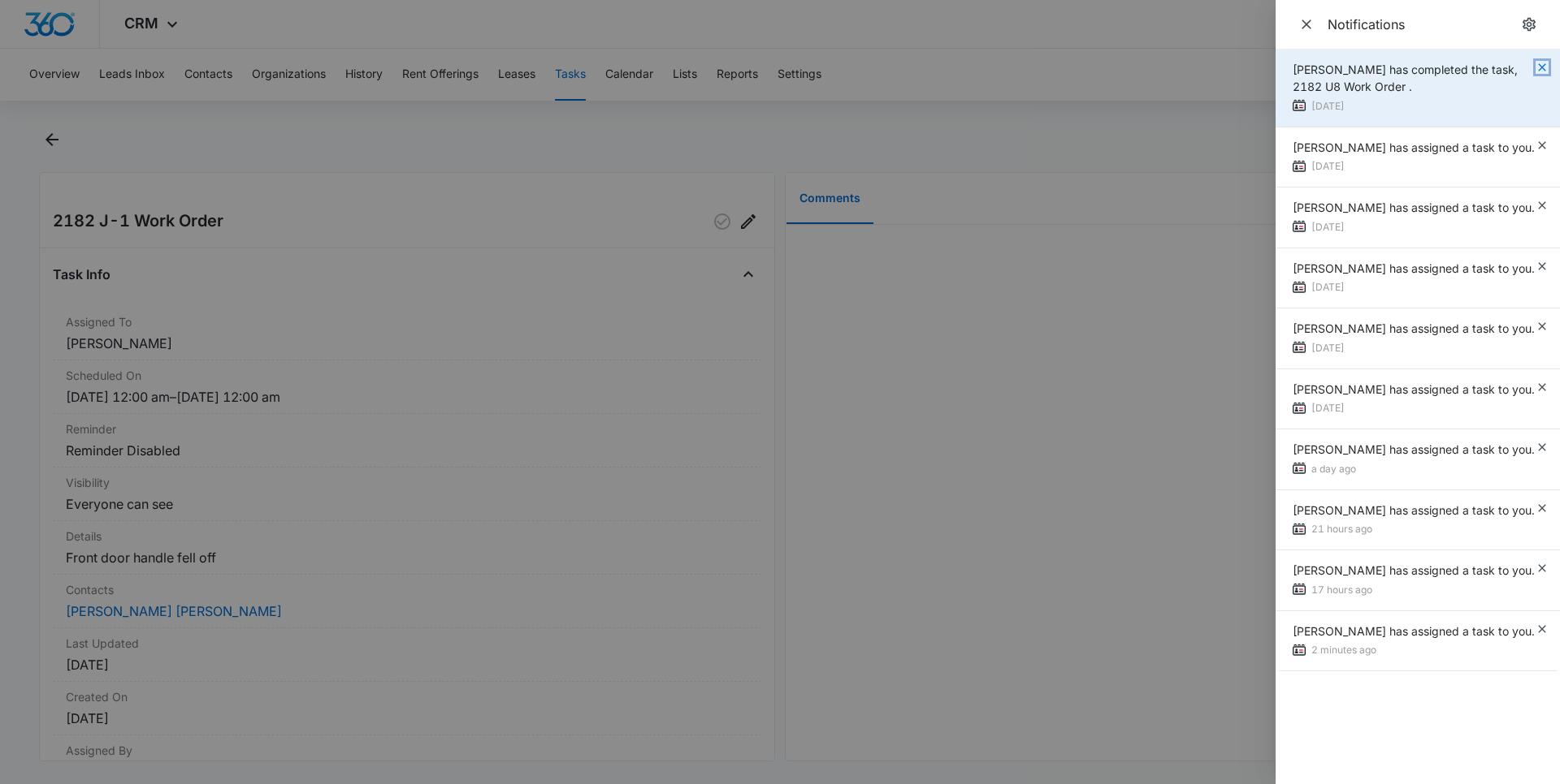
click at [1538, 68] on icon "button" at bounding box center [1542, 67] width 13 height 13
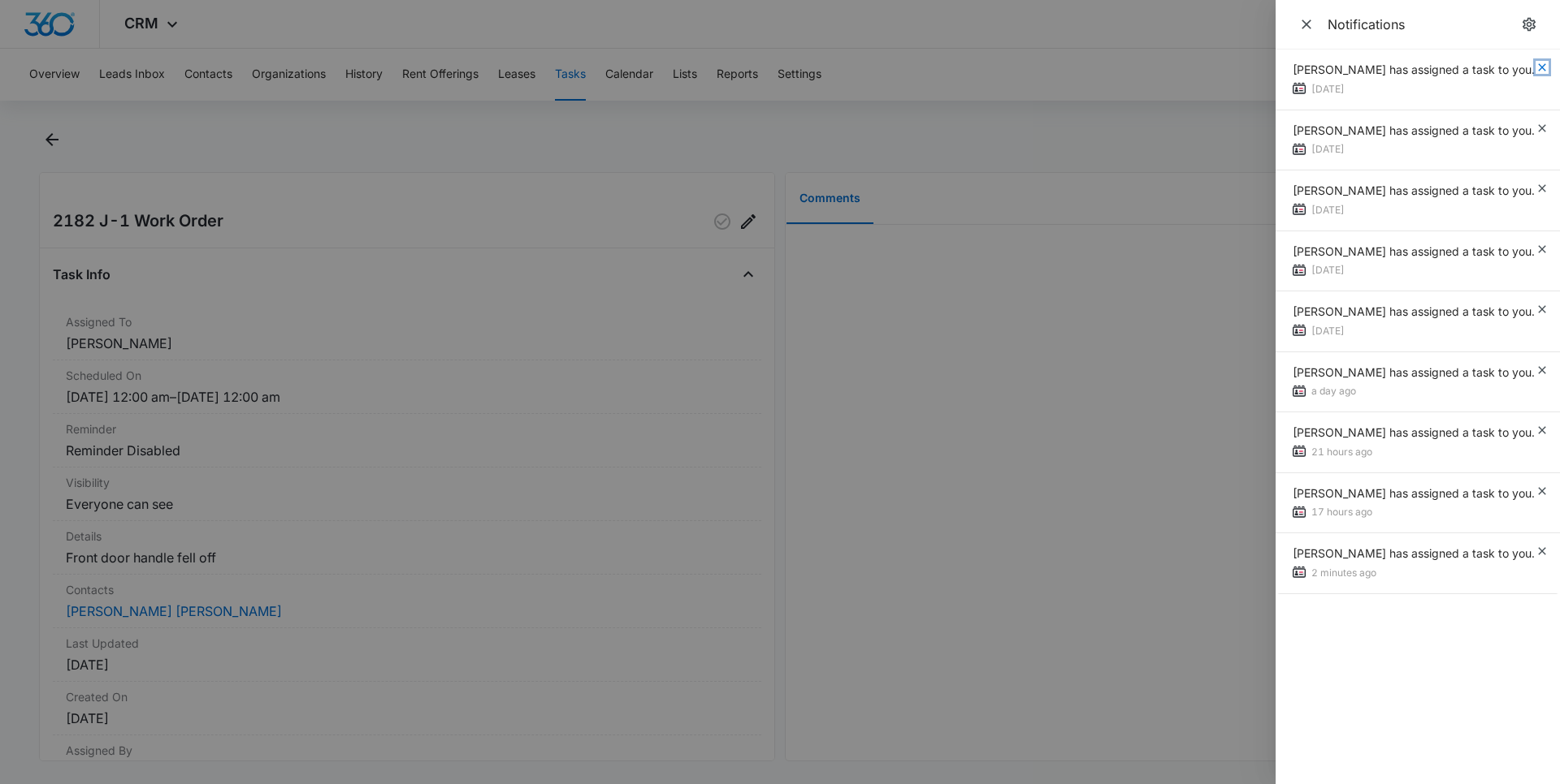
click at [1538, 70] on icon "button" at bounding box center [1542, 67] width 13 height 13
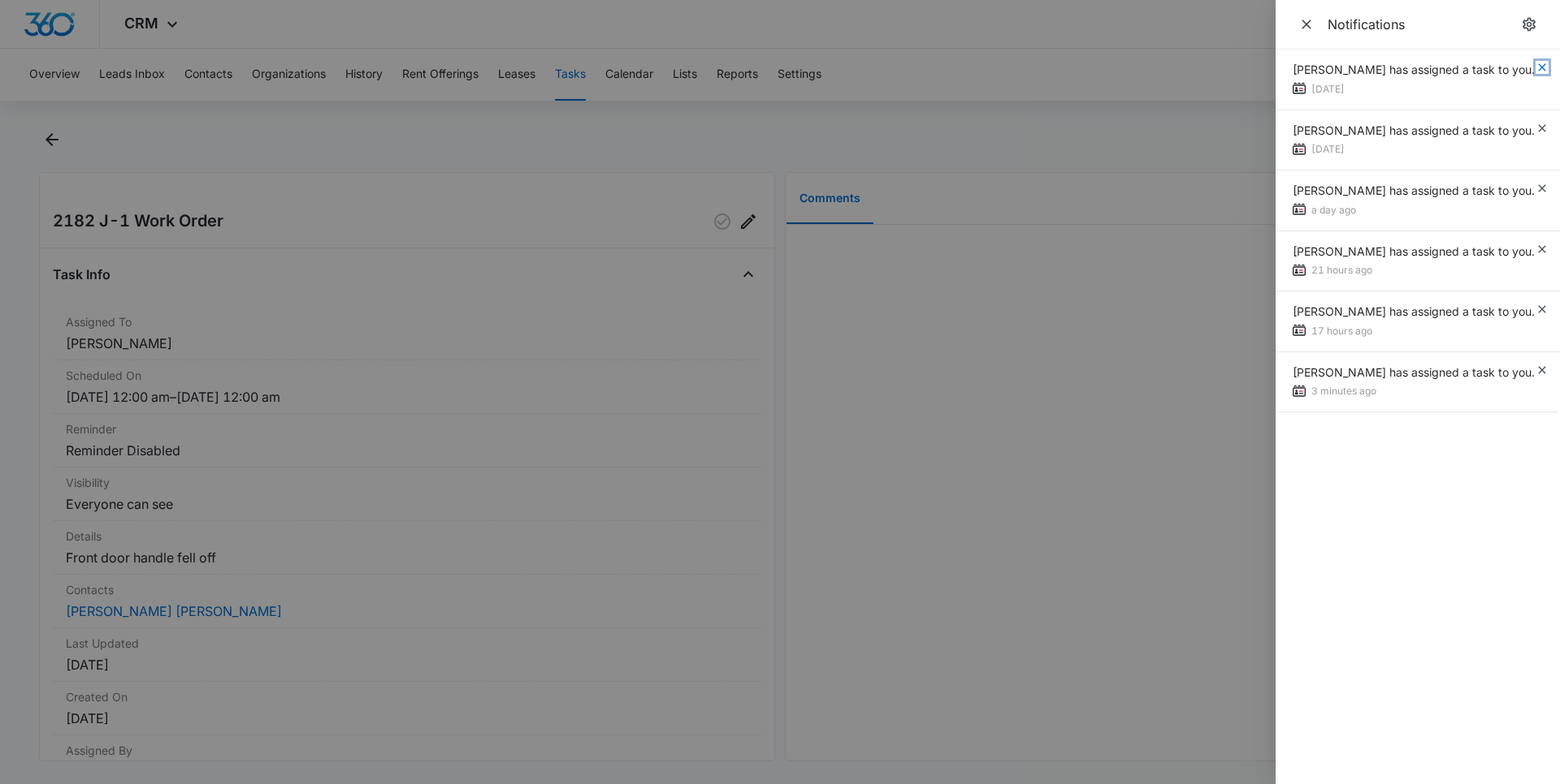
click at [1538, 70] on icon "button" at bounding box center [1542, 67] width 13 height 13
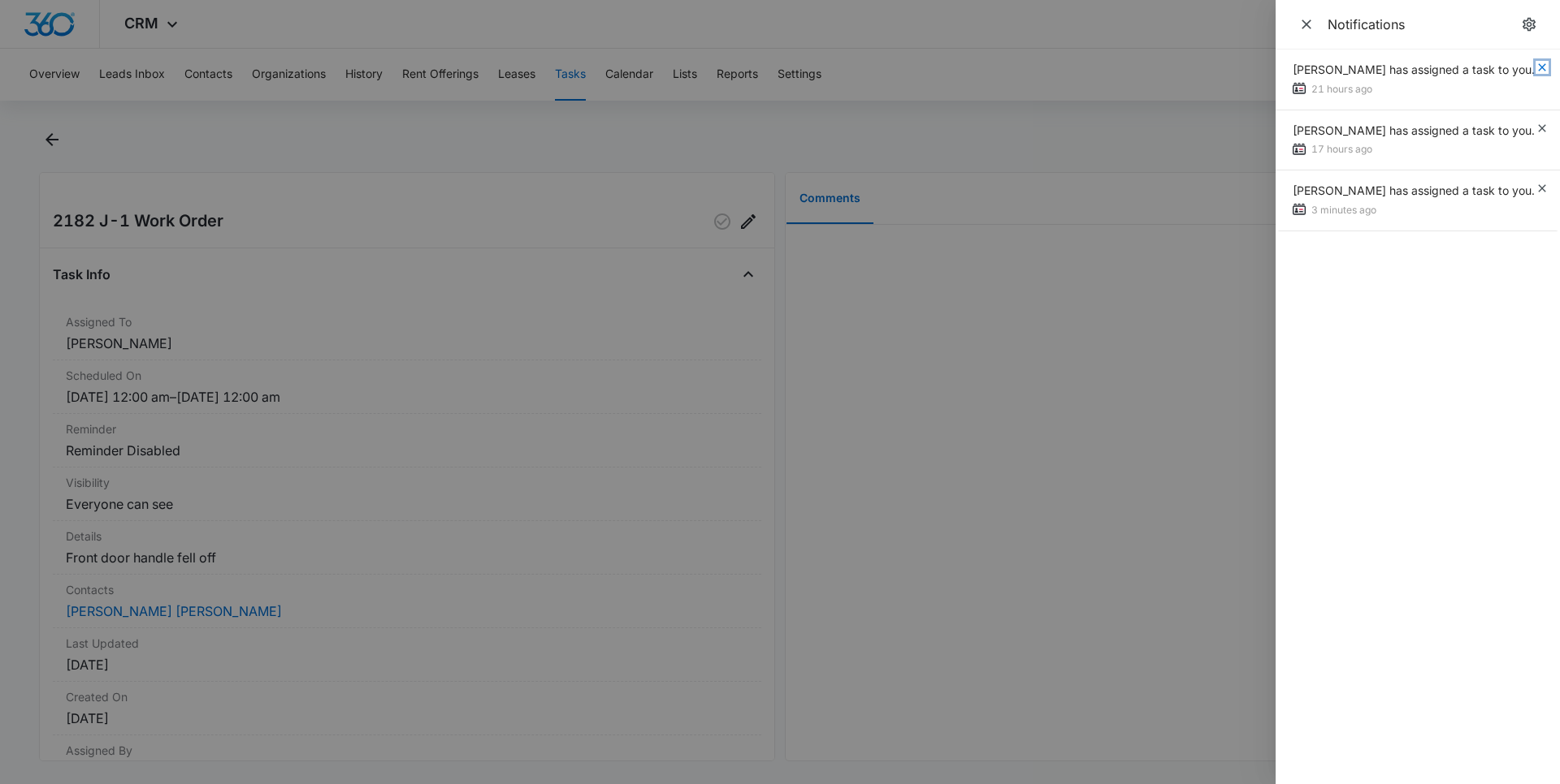
click at [1538, 70] on icon "button" at bounding box center [1542, 67] width 13 height 13
click at [1538, 70] on div "Chris Urrutia has assigned a task to you. 21 hours ago" at bounding box center [1417, 80] width 284 height 61
click at [1538, 70] on icon "button" at bounding box center [1542, 67] width 13 height 13
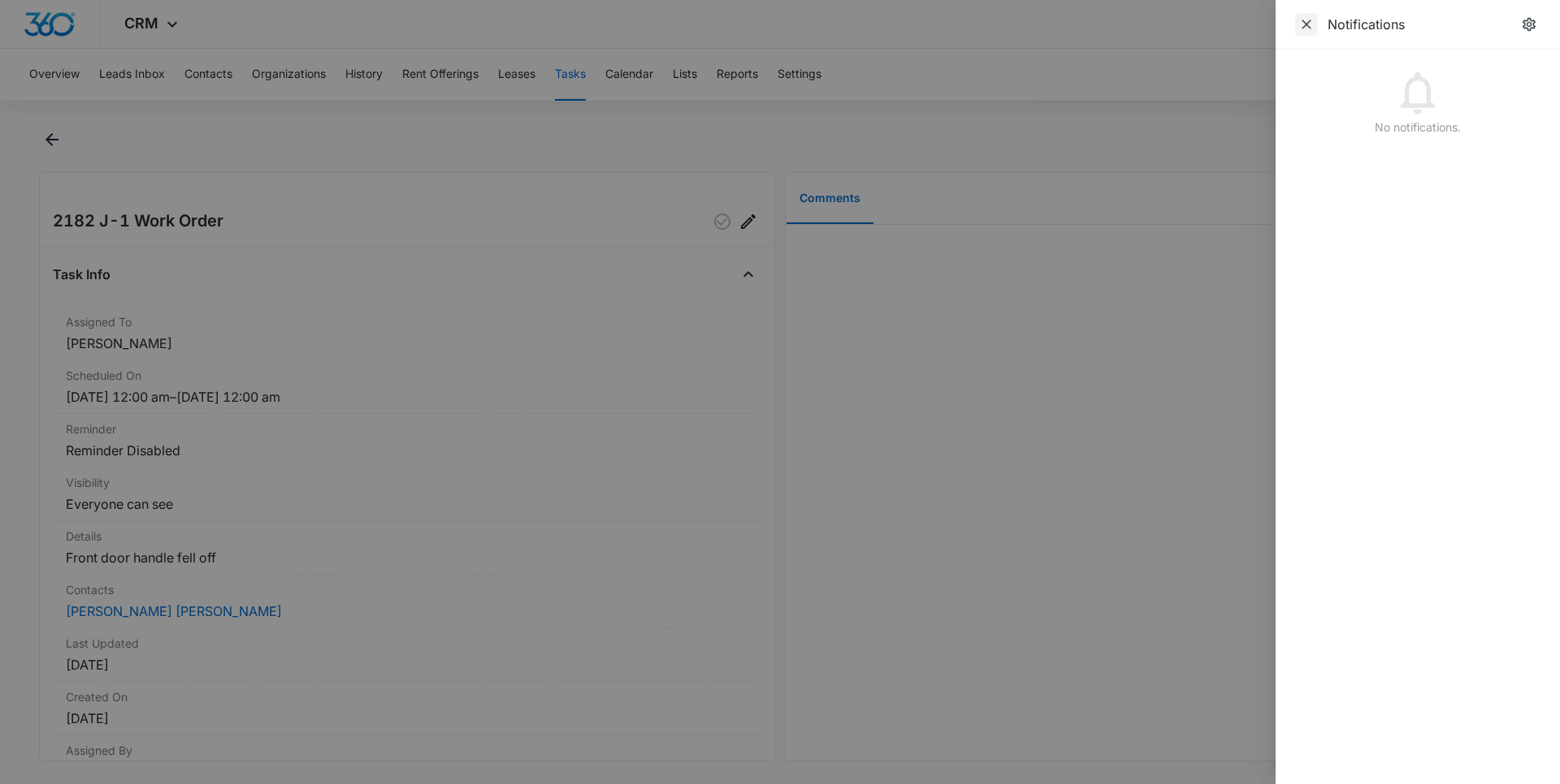
click at [1296, 30] on span "Close" at bounding box center [1305, 23] width 22 height 22
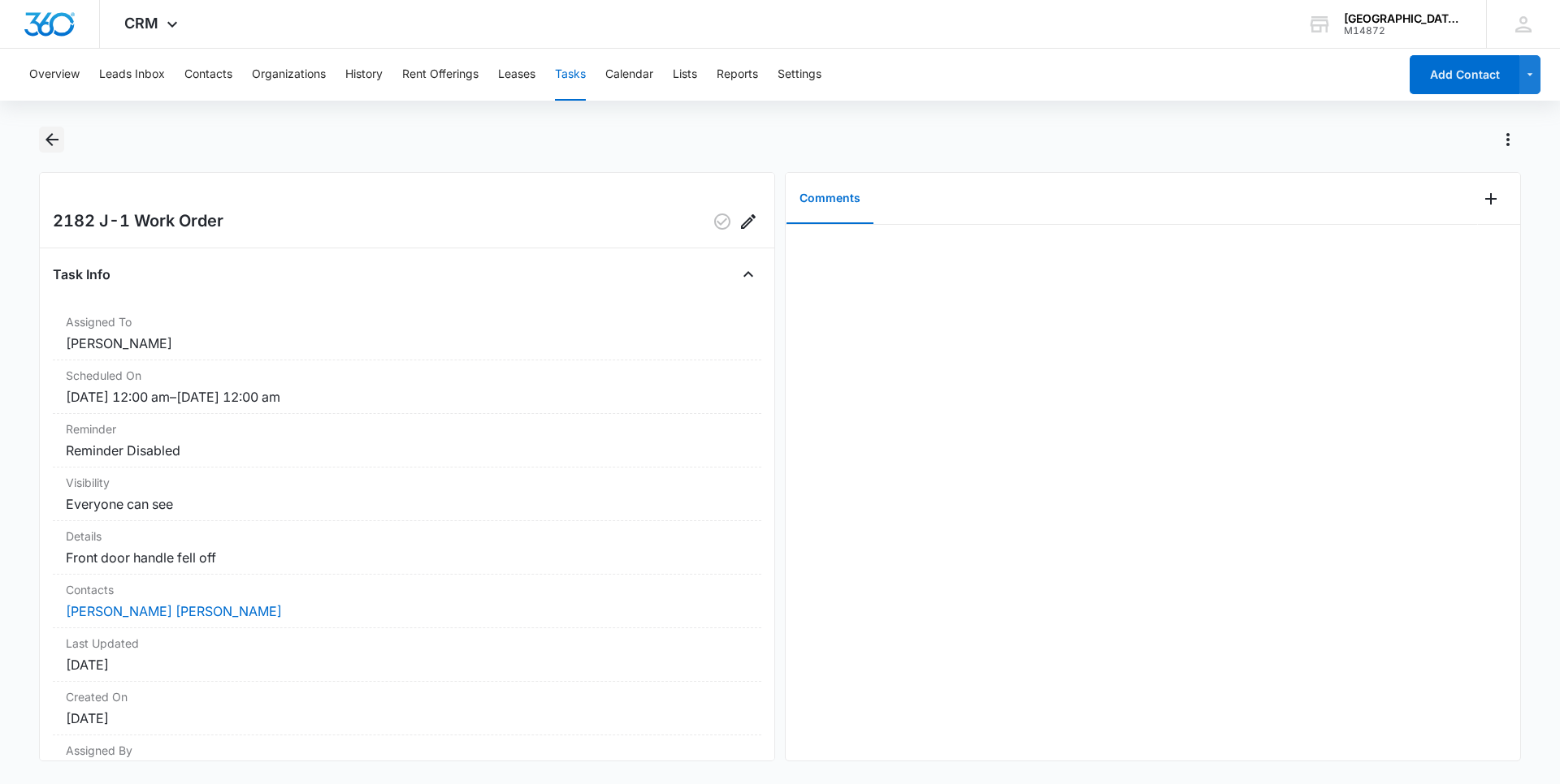
click at [48, 144] on icon "Back" at bounding box center [52, 140] width 20 height 20
